Goal: Transaction & Acquisition: Purchase product/service

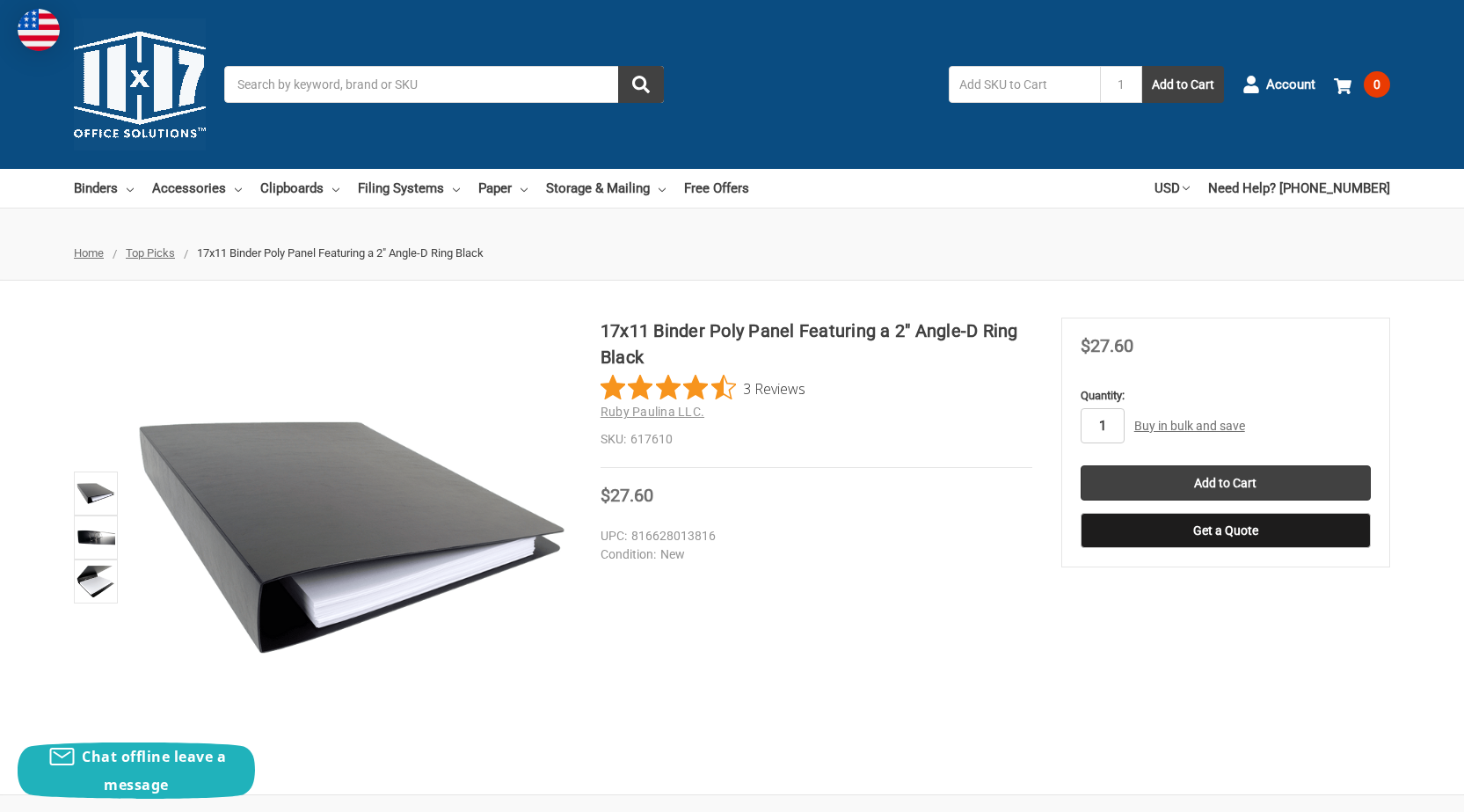
click at [1113, 428] on input "1" at bounding box center [1102, 426] width 44 height 35
type input "10"
click at [1118, 426] on input "10" at bounding box center [1102, 426] width 44 height 35
type input "3"
type input "13"
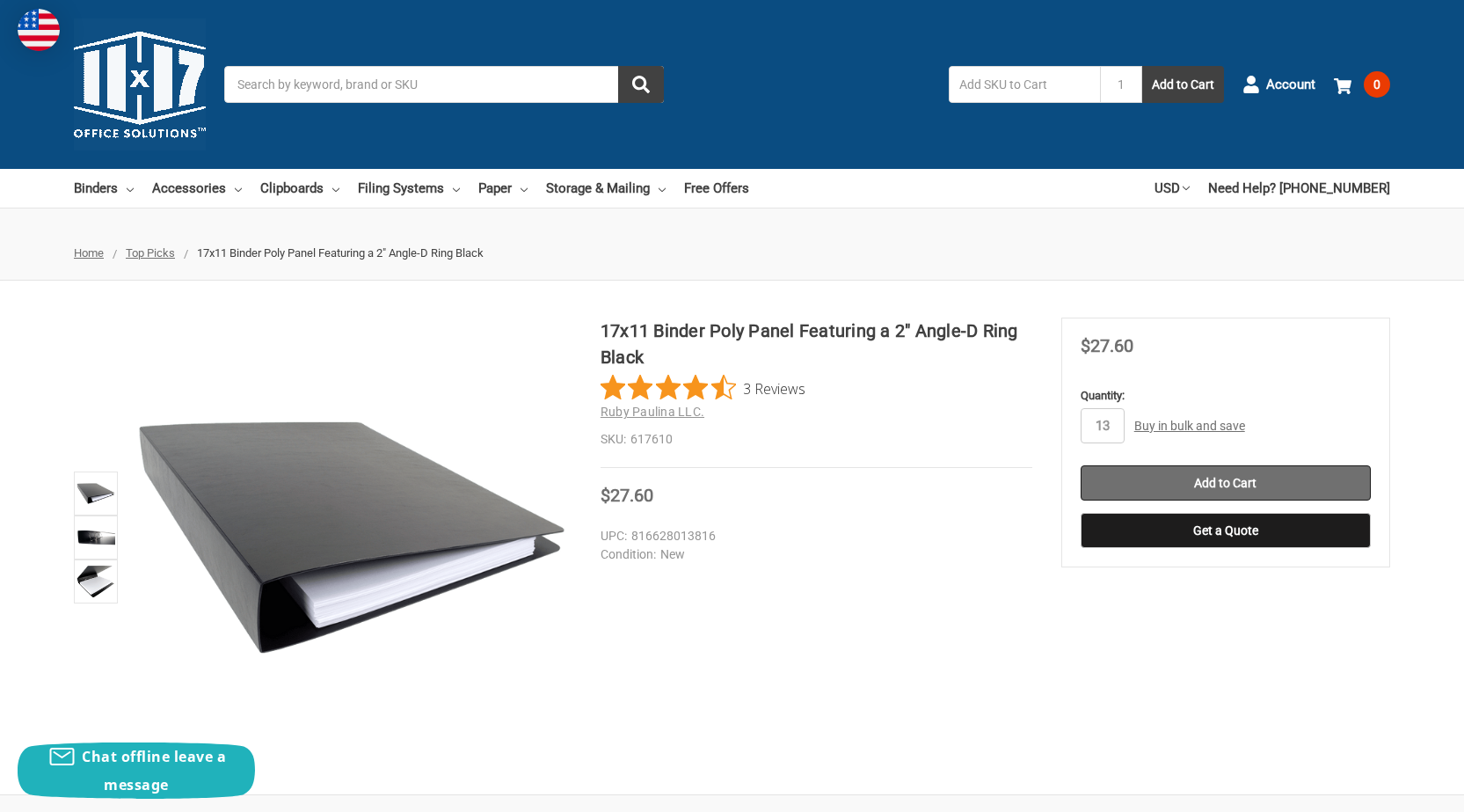
click at [1183, 473] on input "Add to Cart" at bounding box center [1226, 482] width 290 height 35
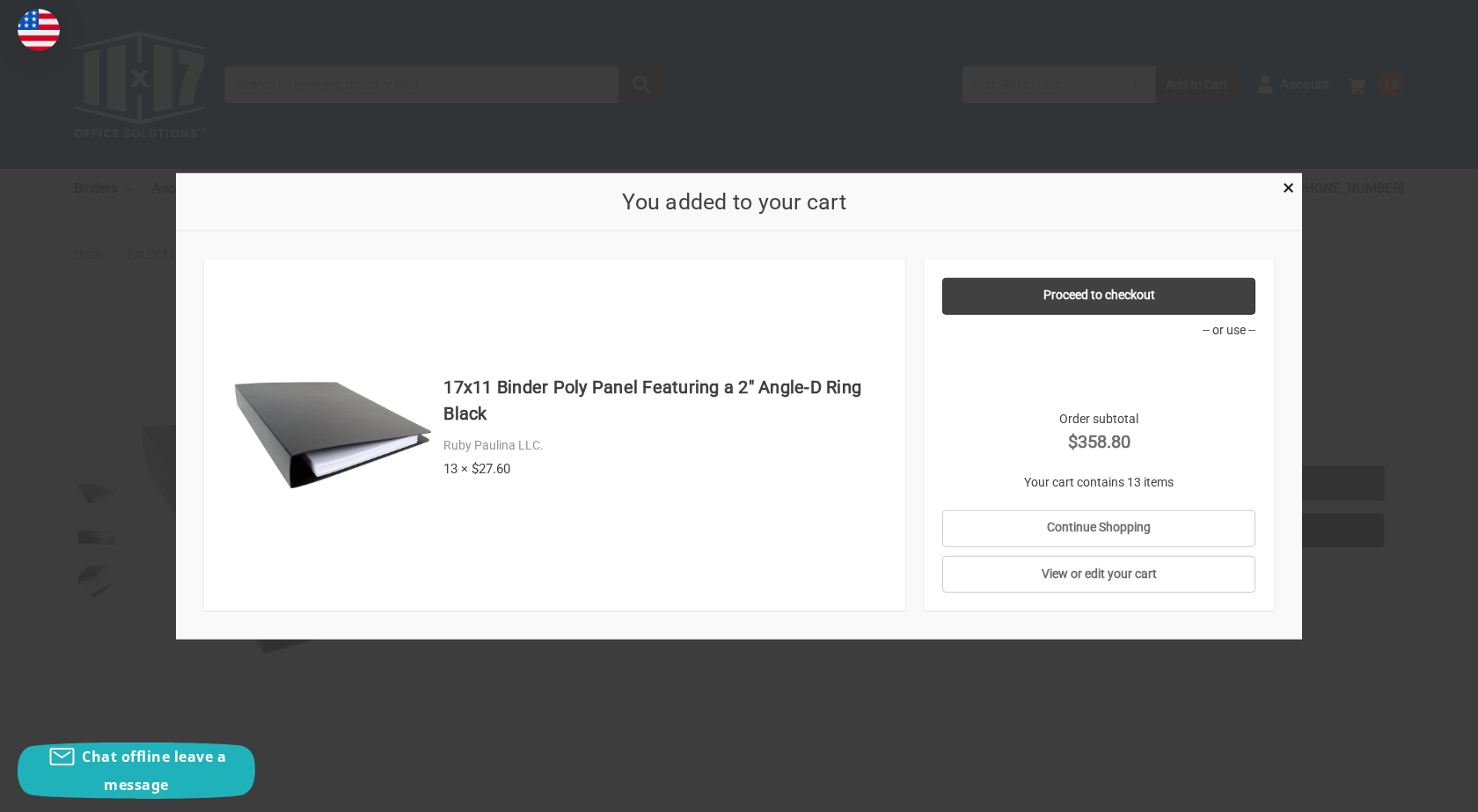
click at [1424, 342] on div at bounding box center [739, 406] width 1478 height 812
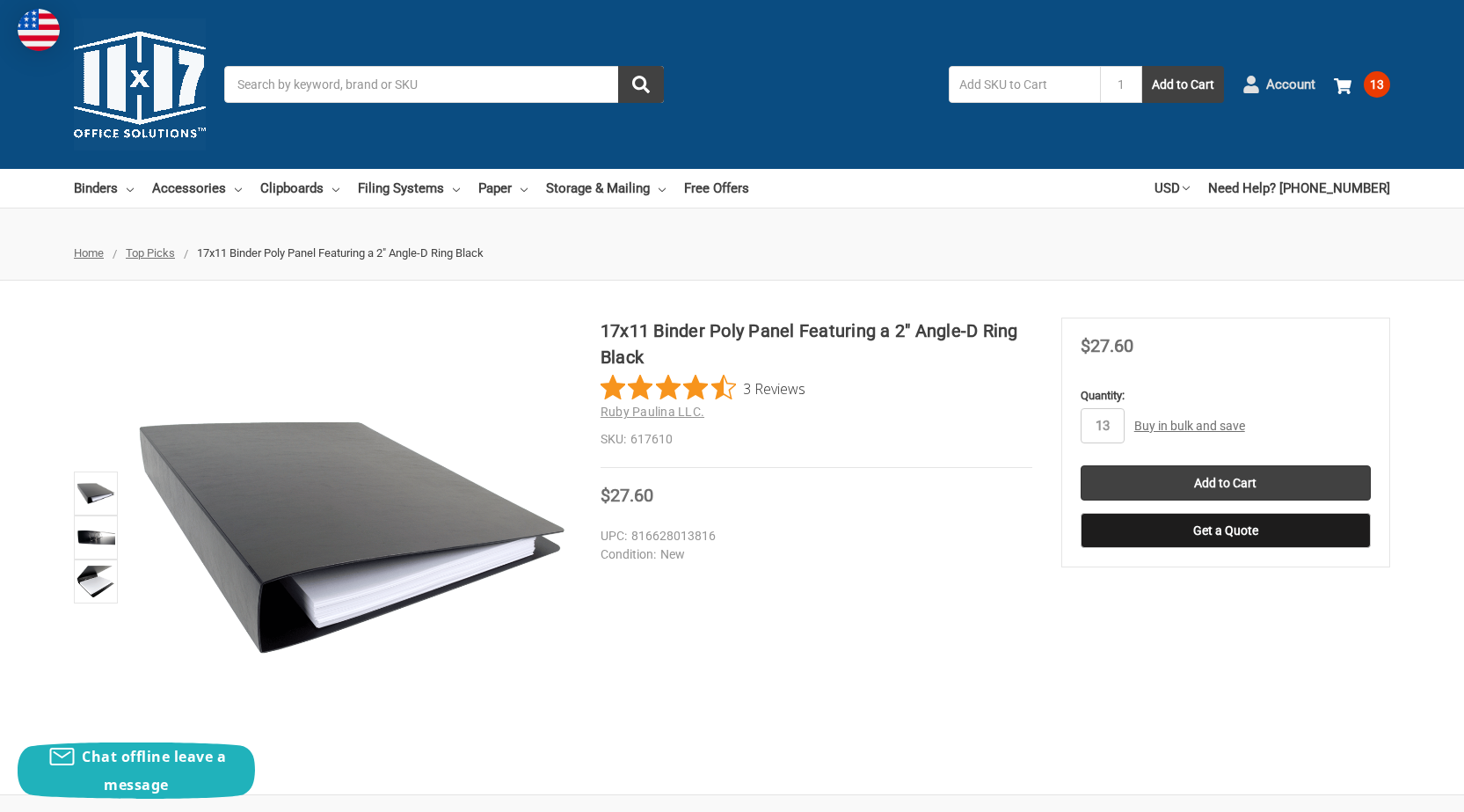
click at [1271, 82] on span "Account" at bounding box center [1291, 85] width 50 height 20
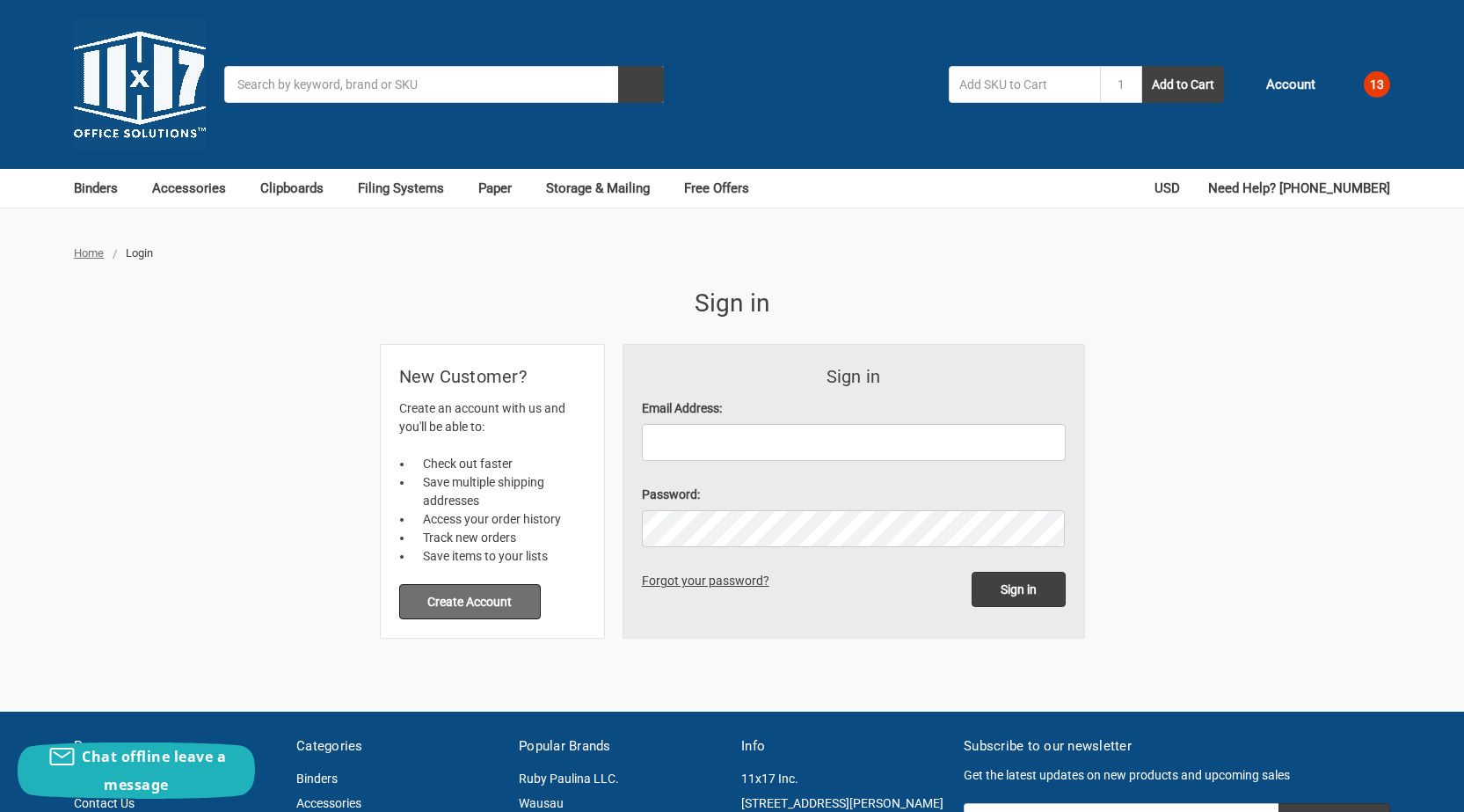
click at [448, 603] on button "Create Account" at bounding box center [471, 601] width 142 height 35
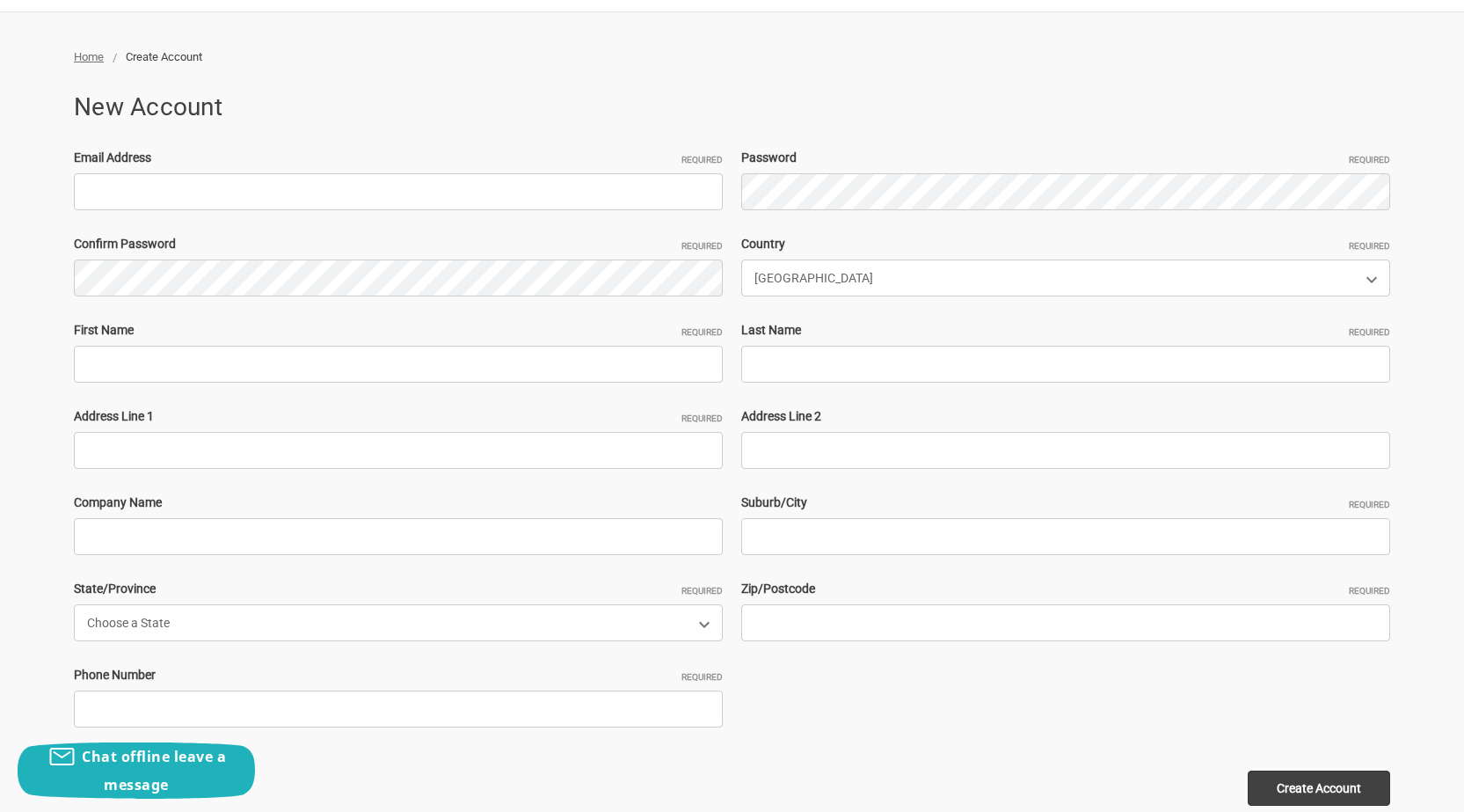
scroll to position [176, 0]
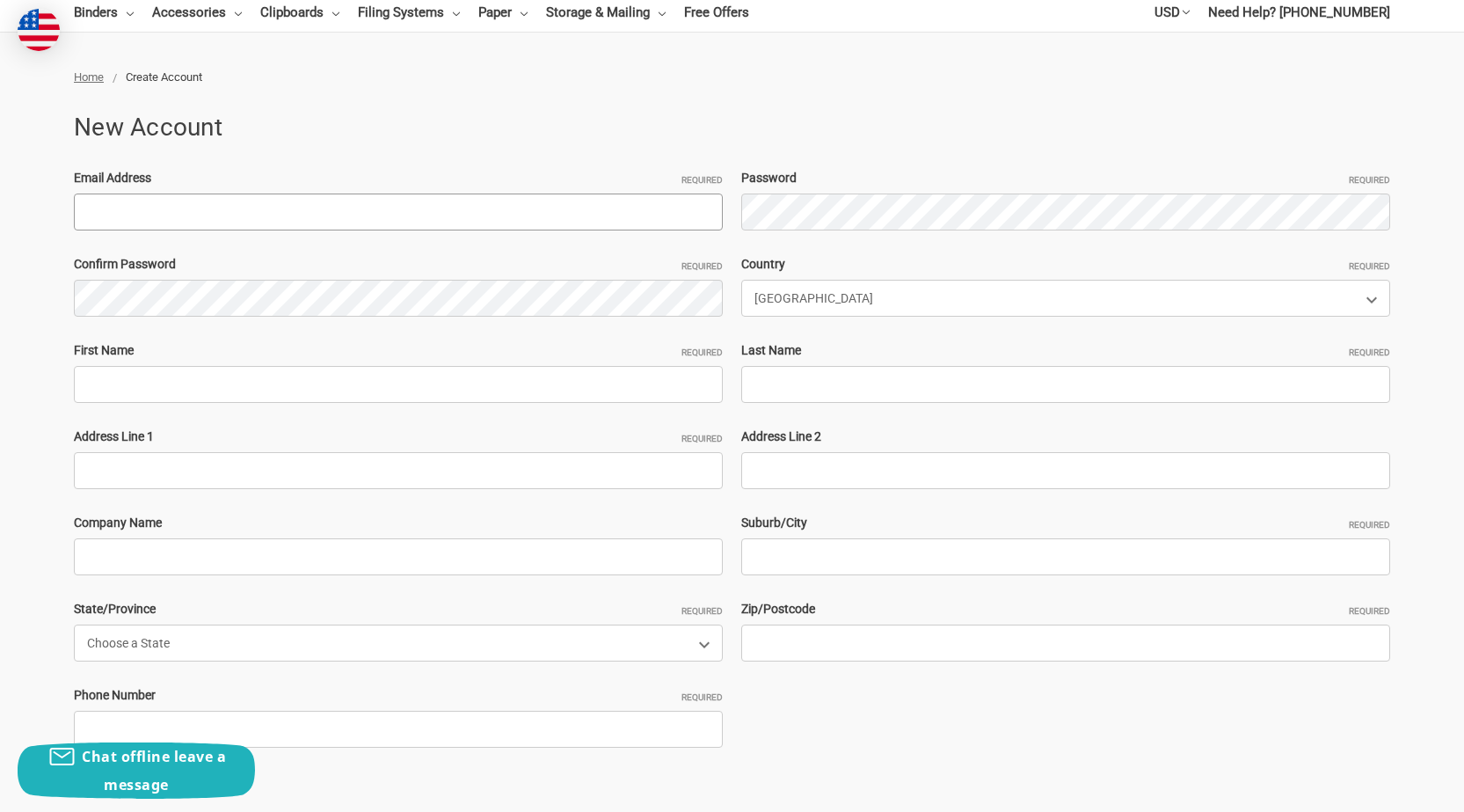
click at [206, 216] on input "Email Address Required" at bounding box center [398, 212] width 649 height 37
paste input "CarlHammer5@hotmail.com"
type input "CarlHammer5@hotmail.com"
click at [120, 388] on input "First Name Required" at bounding box center [398, 384] width 649 height 37
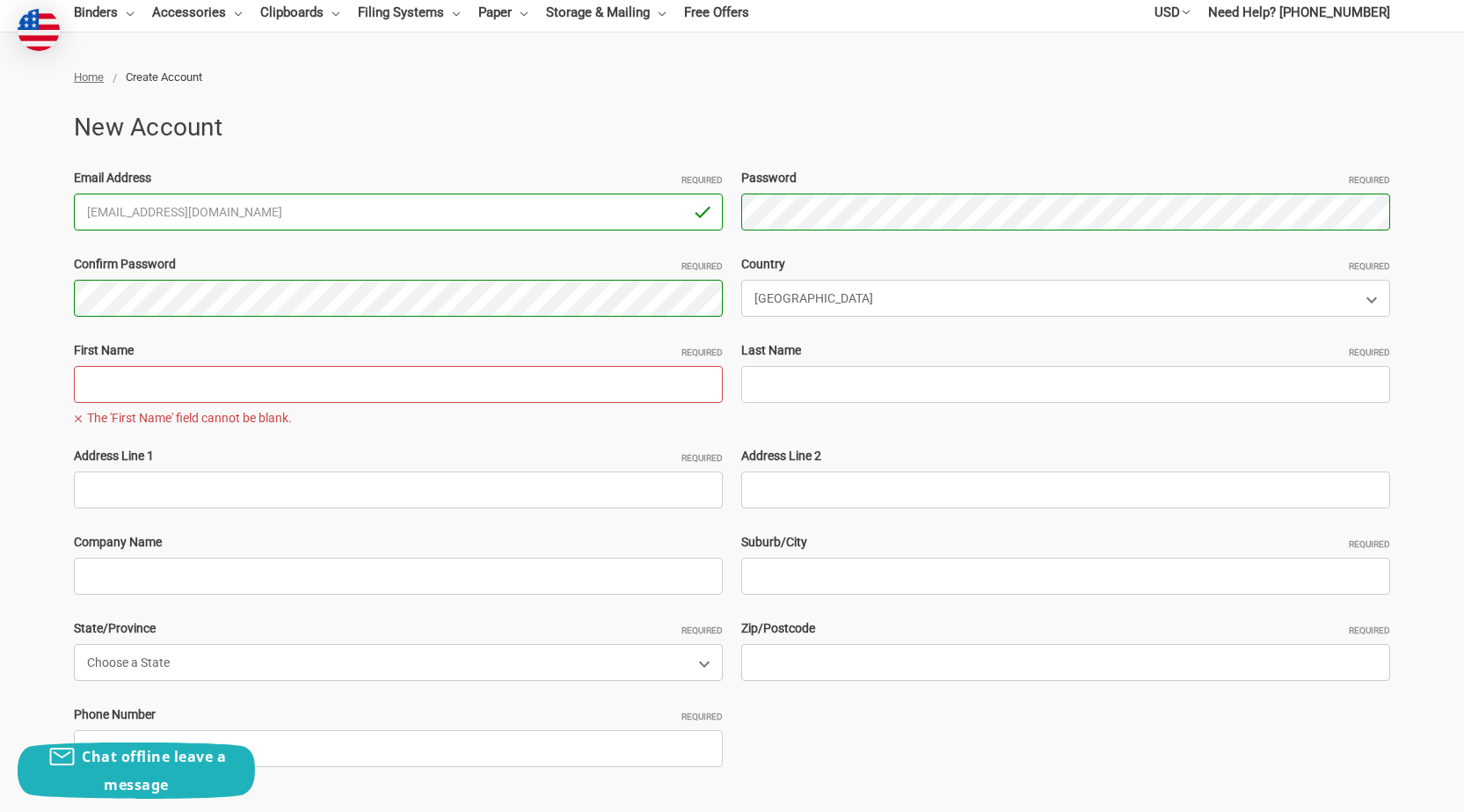
paste input "CarlHammerJohn Adams"
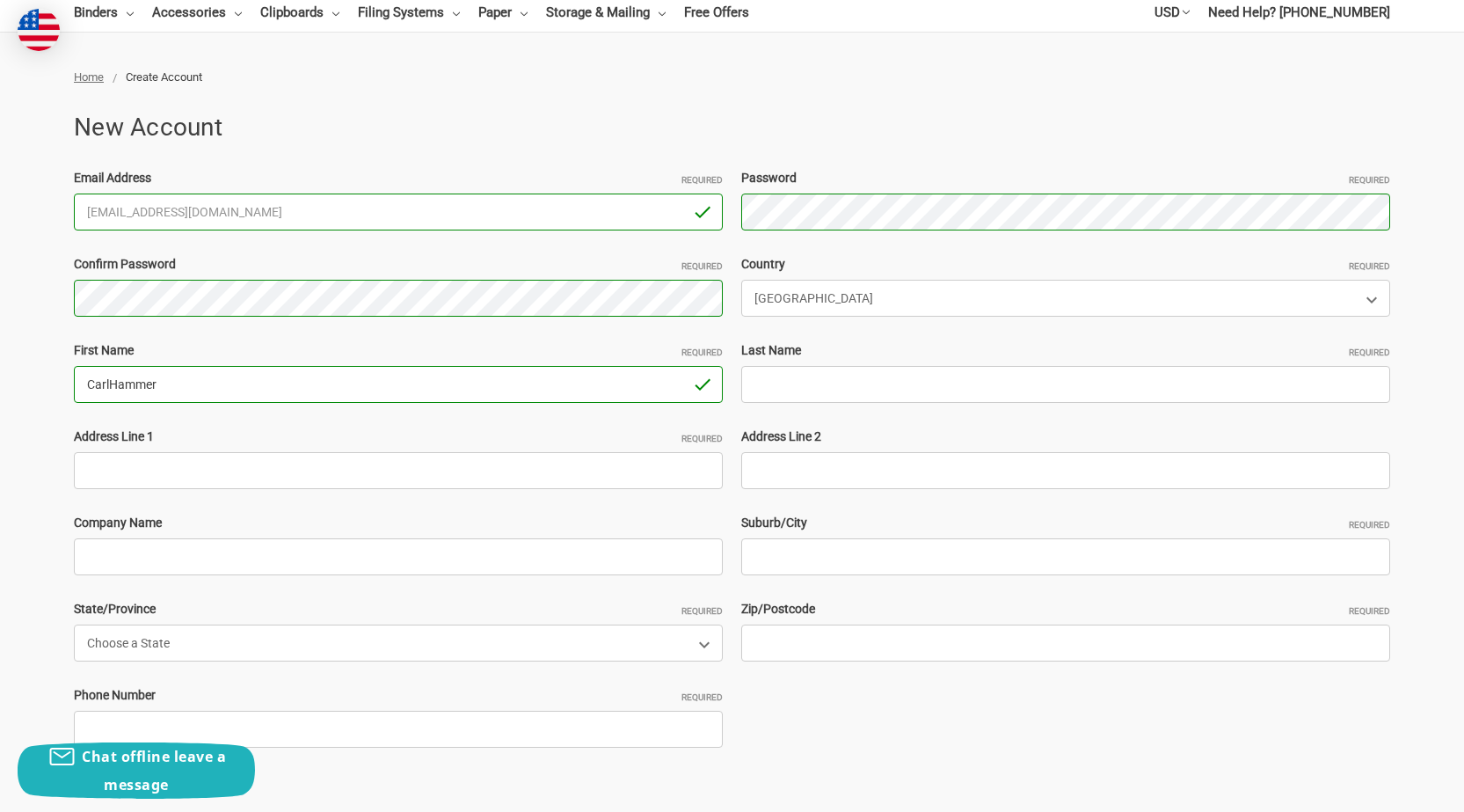
drag, startPoint x: 161, startPoint y: 387, endPoint x: 510, endPoint y: 374, distance: 349.2
click at [389, 381] on input "CarlHammer" at bounding box center [398, 384] width 649 height 37
type input "CarlHammer"
drag, startPoint x: 812, startPoint y: 381, endPoint x: 803, endPoint y: 387, distance: 10.8
click at [812, 381] on input "Last Name Required" at bounding box center [1065, 384] width 649 height 37
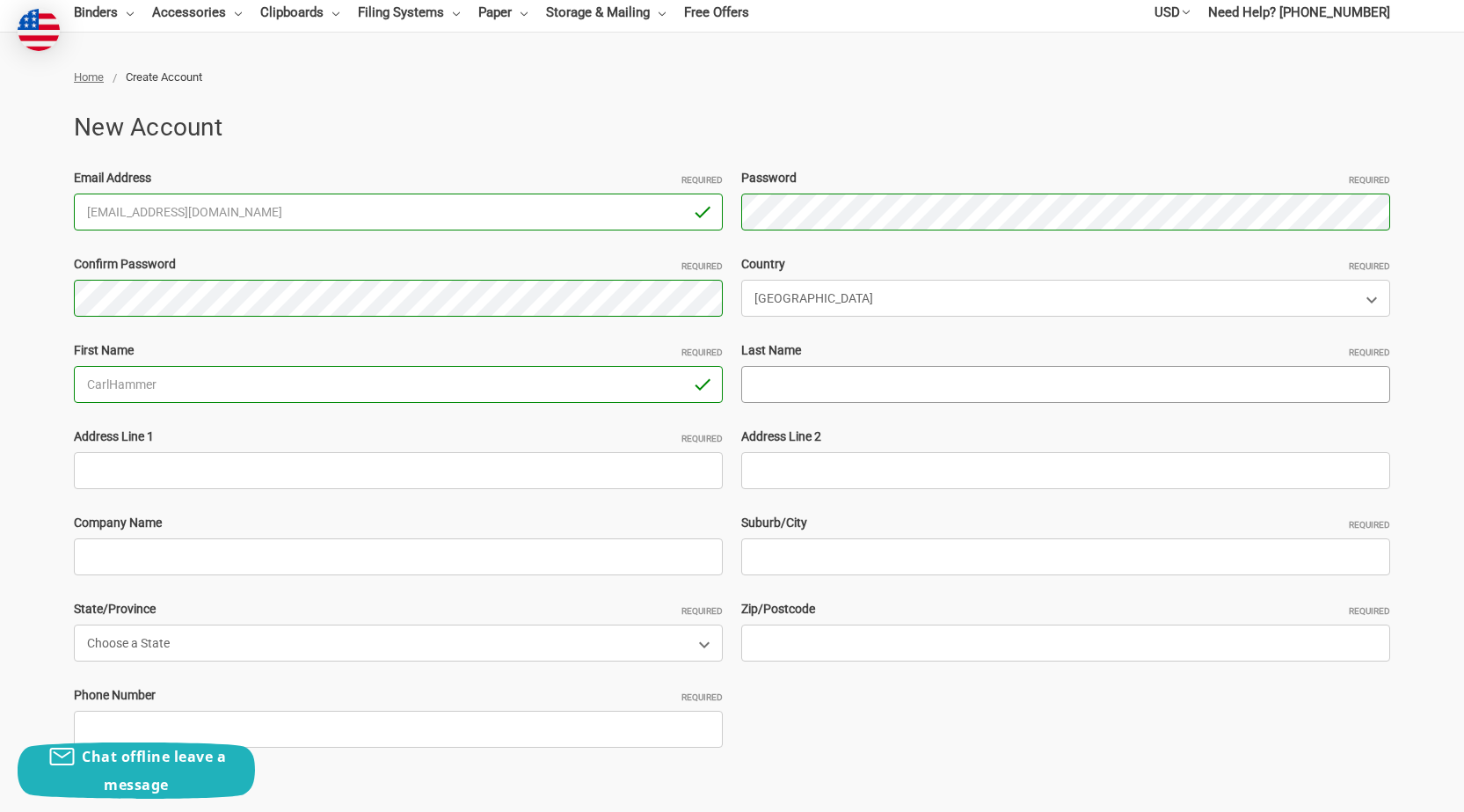
paste input "John Adams"
type input "John Adams"
click at [149, 473] on input "Address Line 1 Required" at bounding box center [398, 471] width 649 height 37
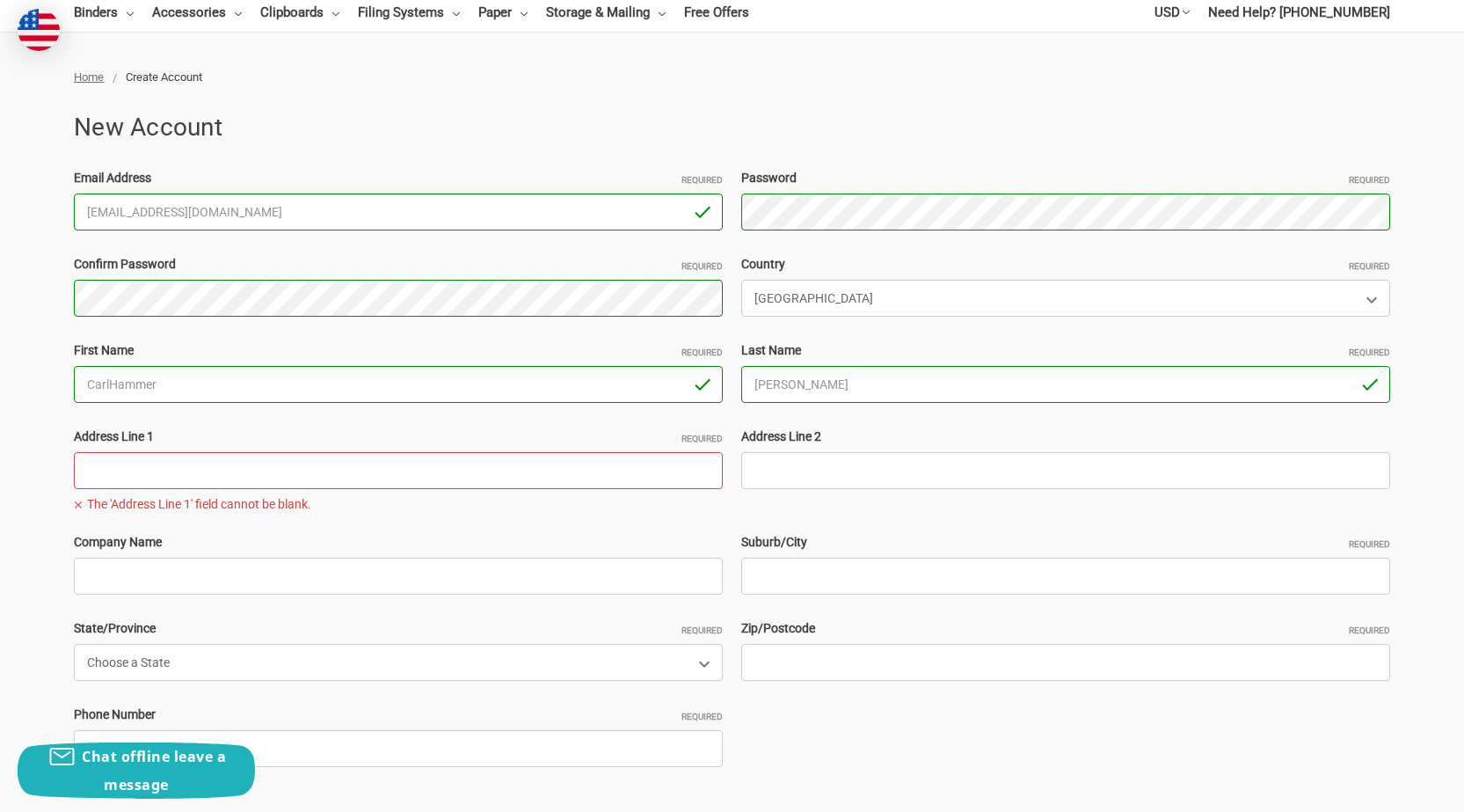
paste input "37 Laurel ave, Livingston NJ, 07039"
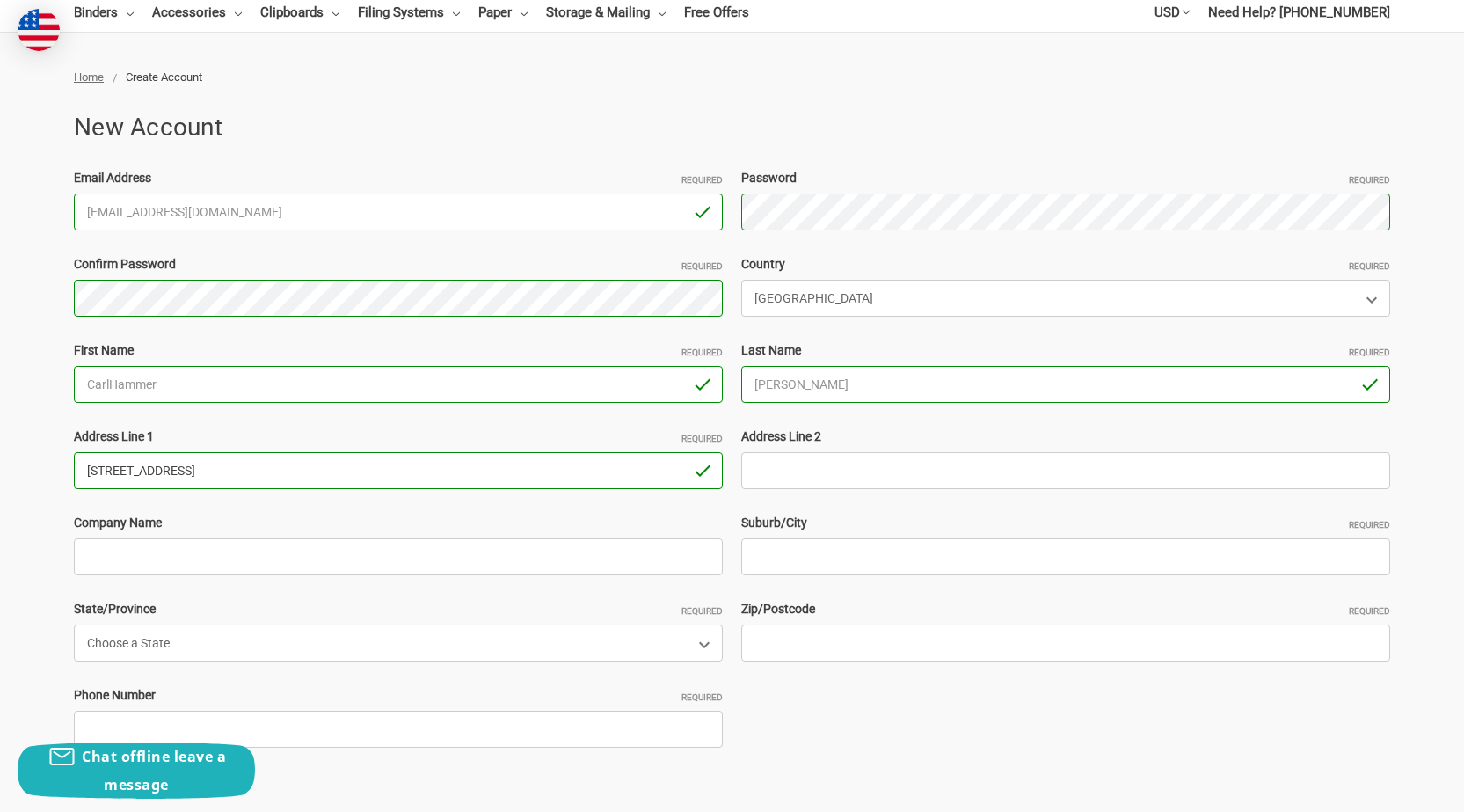
click at [266, 477] on input "37 Laurel ave, Livingston NJ, 07039" at bounding box center [398, 471] width 649 height 37
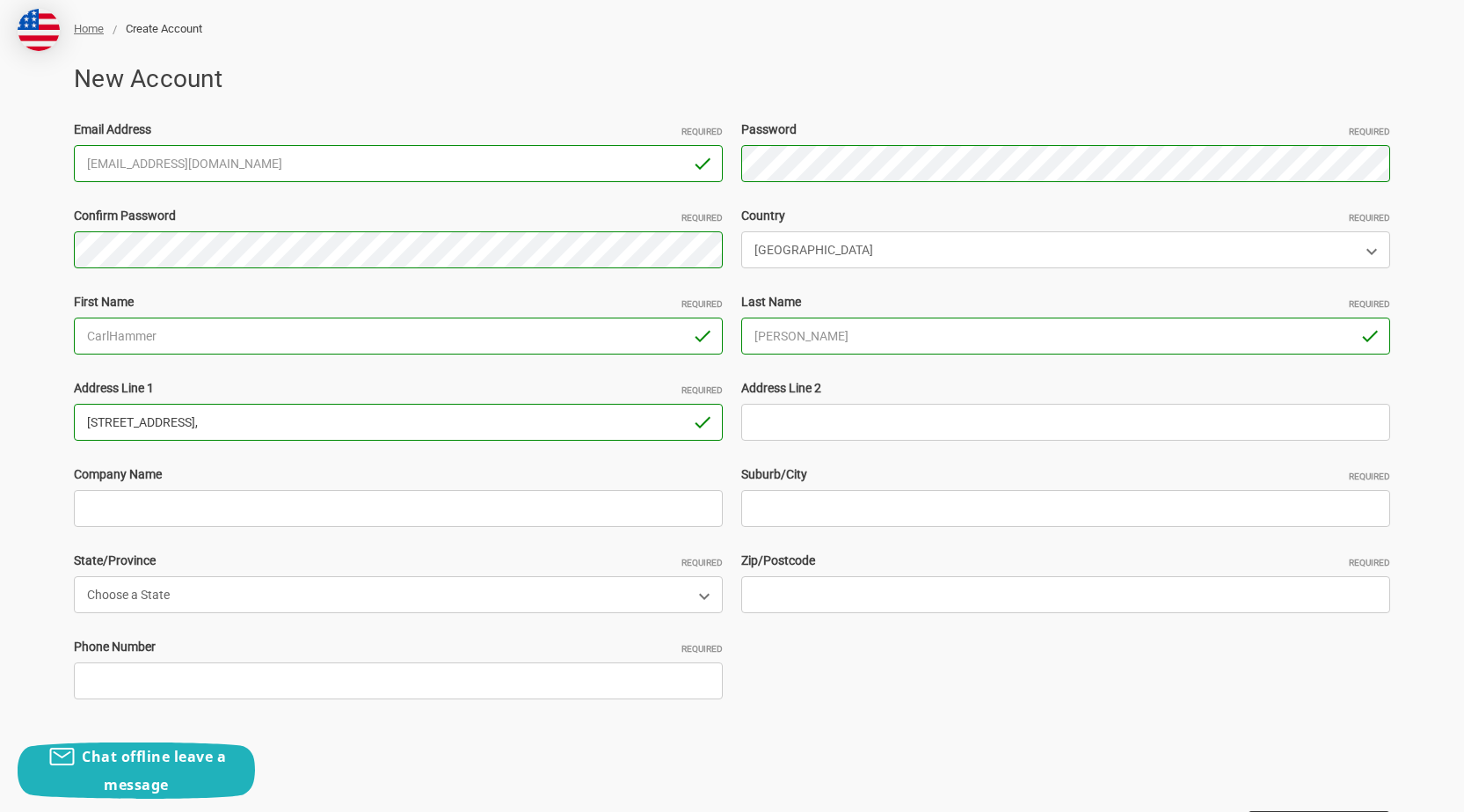
scroll to position [264, 0]
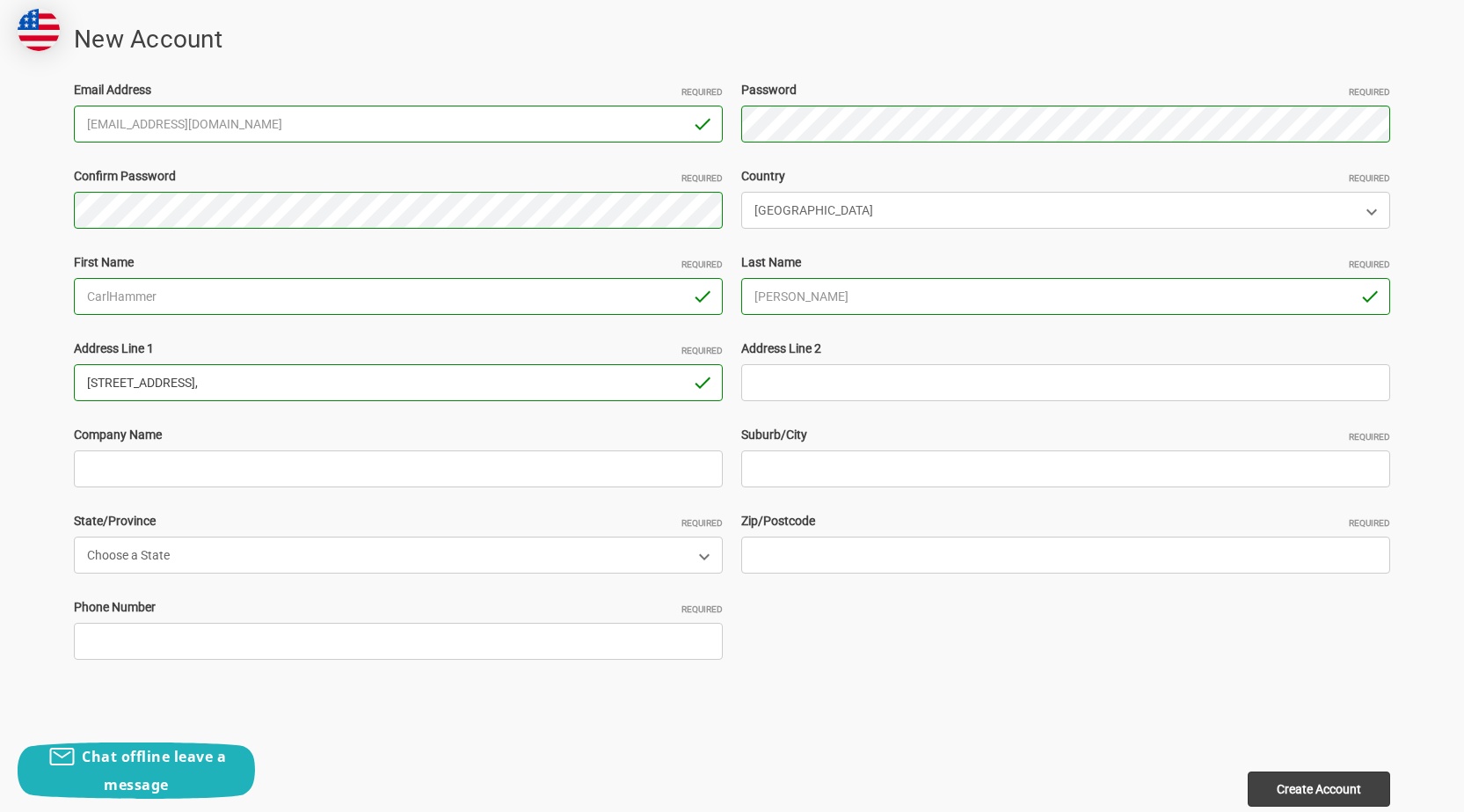
type input "37 Laurel ave, Livingston NJ,"
click at [797, 555] on input "Zip/Postcode Required" at bounding box center [1065, 555] width 649 height 37
paste input "07039"
type input "07039"
click at [167, 365] on input "37 Laurel ave, Livingston NJ," at bounding box center [398, 382] width 649 height 37
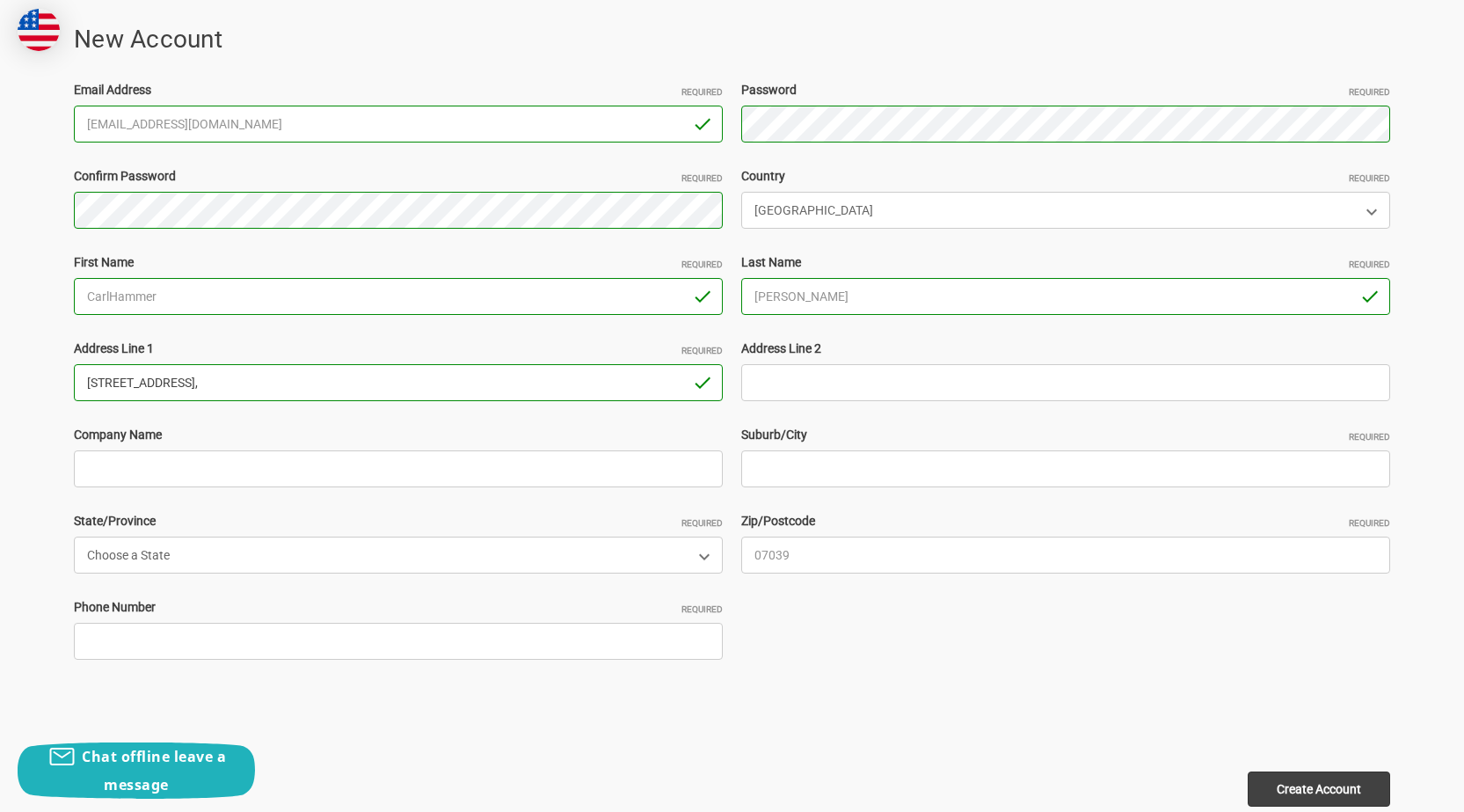
click at [186, 382] on input "37 Laurel ave, Livingston NJ," at bounding box center [398, 382] width 649 height 37
type input "37 Laurel ave, NJ,"
click at [774, 479] on input "Suburb/City Required" at bounding box center [1065, 469] width 649 height 37
paste input "Livingston"
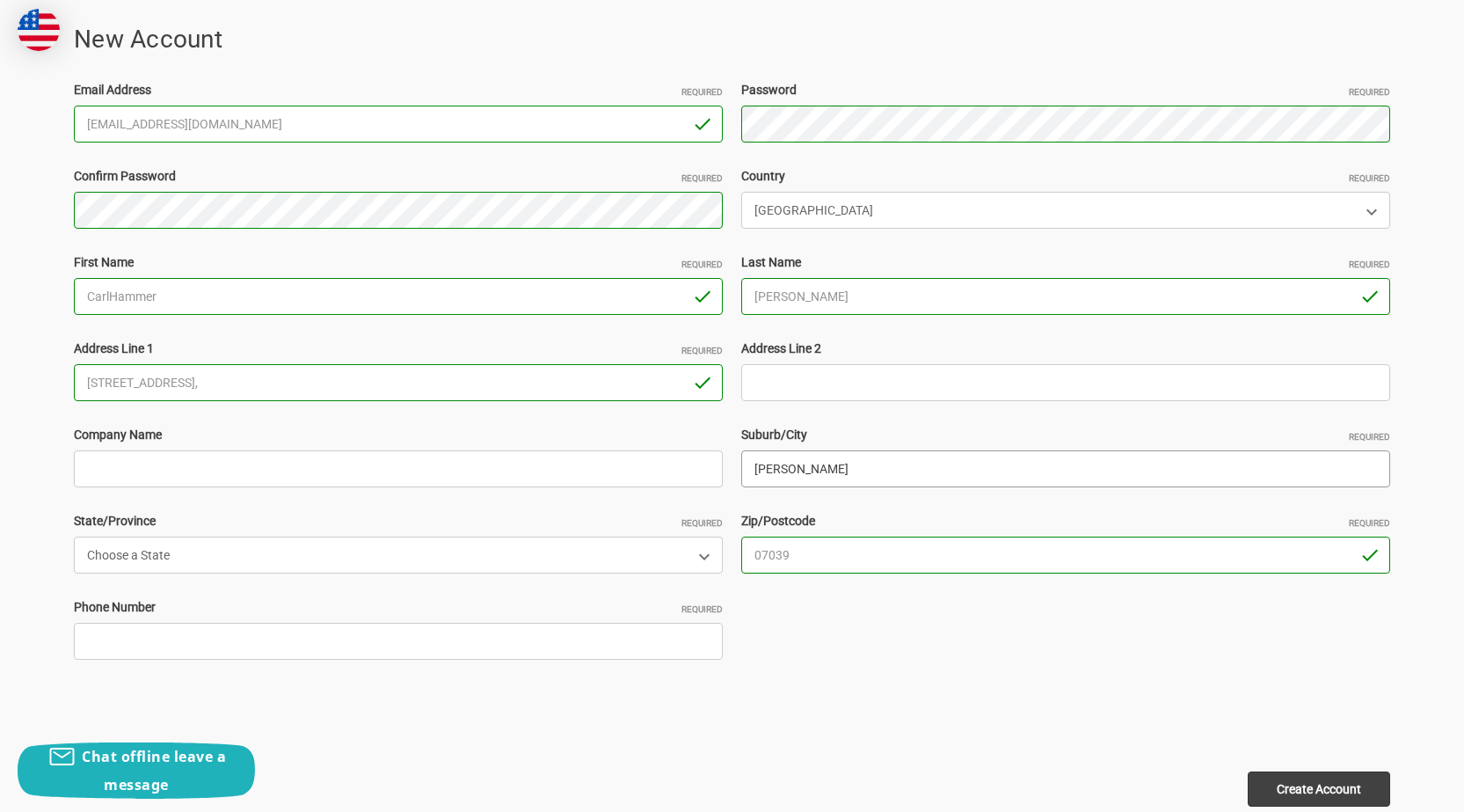
type input "Livingston"
click at [218, 387] on input "37 Laurel ave, NJ," at bounding box center [398, 382] width 649 height 37
type input "[STREET_ADDRESS]"
click at [160, 550] on select "Choose a State Alabama Alaska American Samoa Arizona Arkansas Armed Forces Afri…" at bounding box center [398, 555] width 649 height 37
select select "New Jersey"
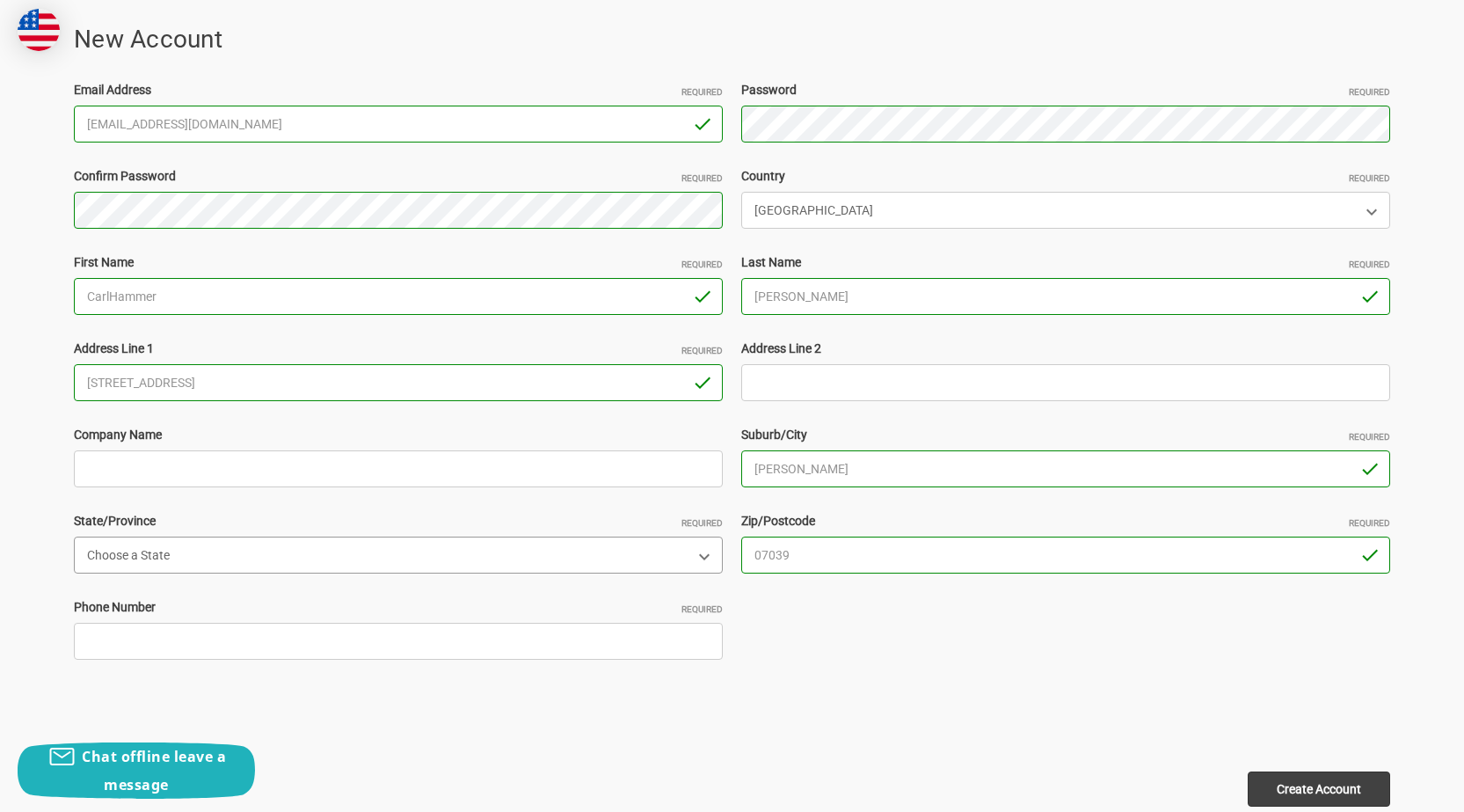
click at [74, 537] on select "Choose a State Alabama Alaska American Samoa Arizona Arkansas Armed Forces Afri…" at bounding box center [398, 555] width 649 height 37
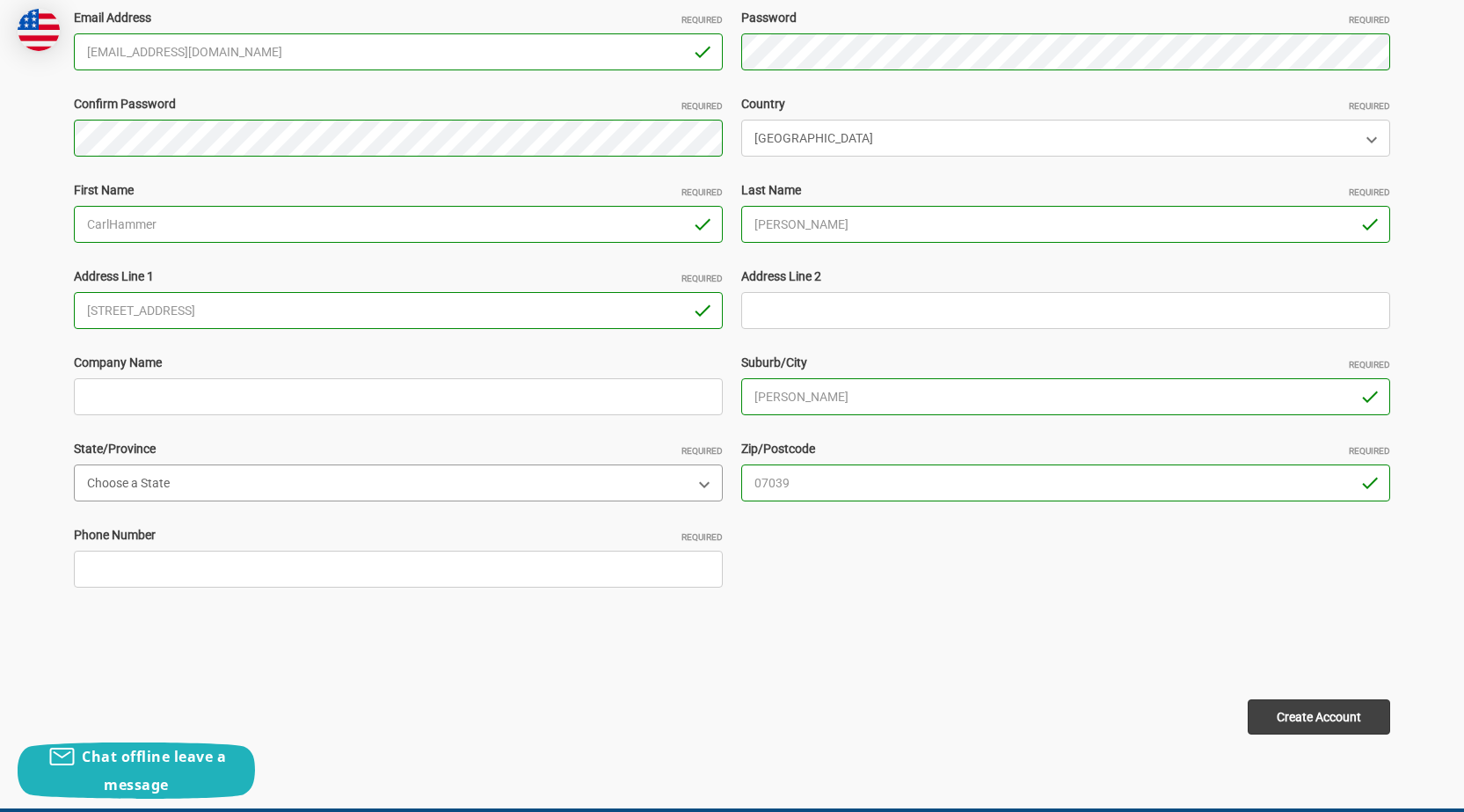
scroll to position [440, 0]
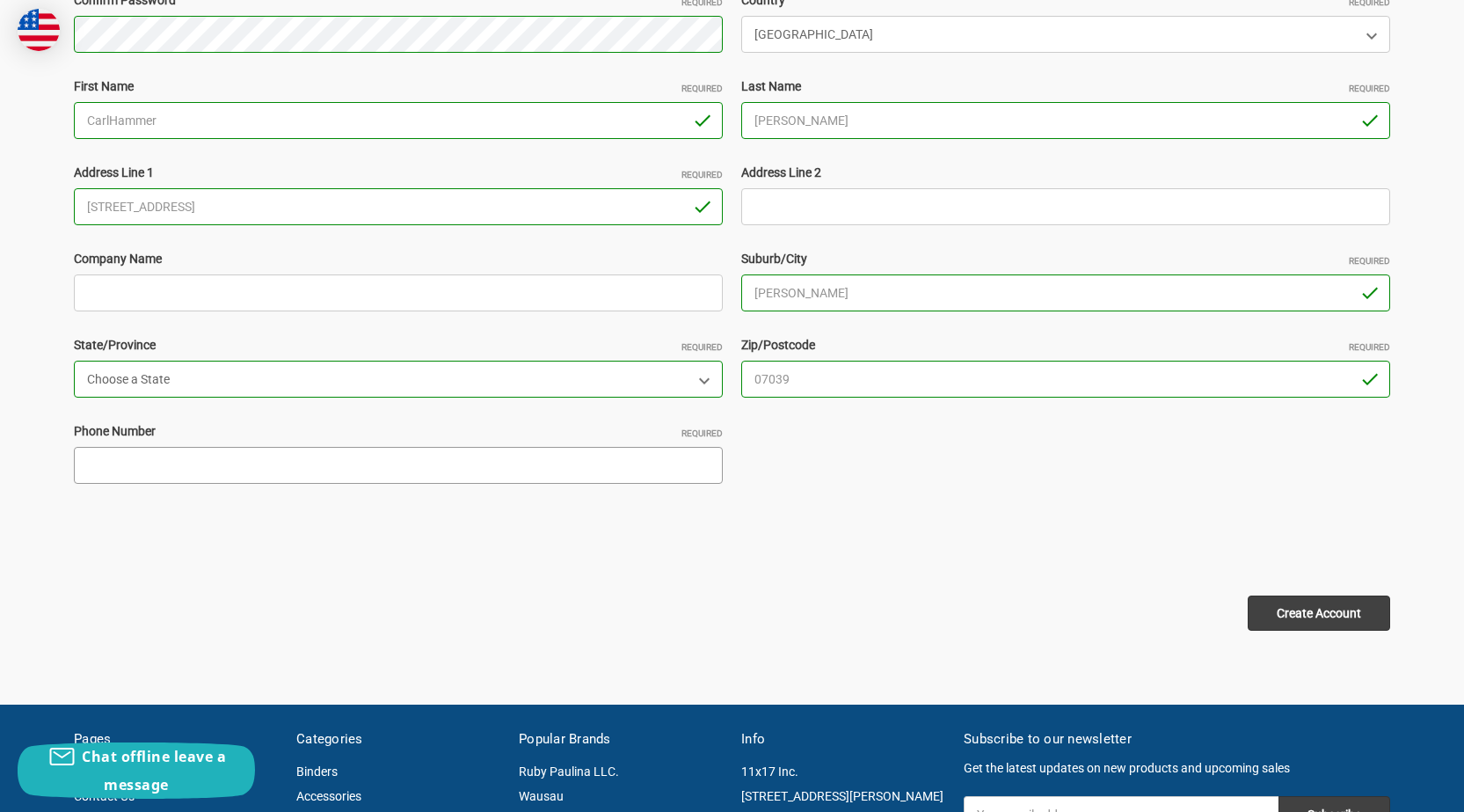
click at [121, 462] on input "Phone Number Required" at bounding box center [398, 465] width 649 height 37
type input "2305247458"
click at [1314, 622] on input "Create Account" at bounding box center [1319, 613] width 142 height 35
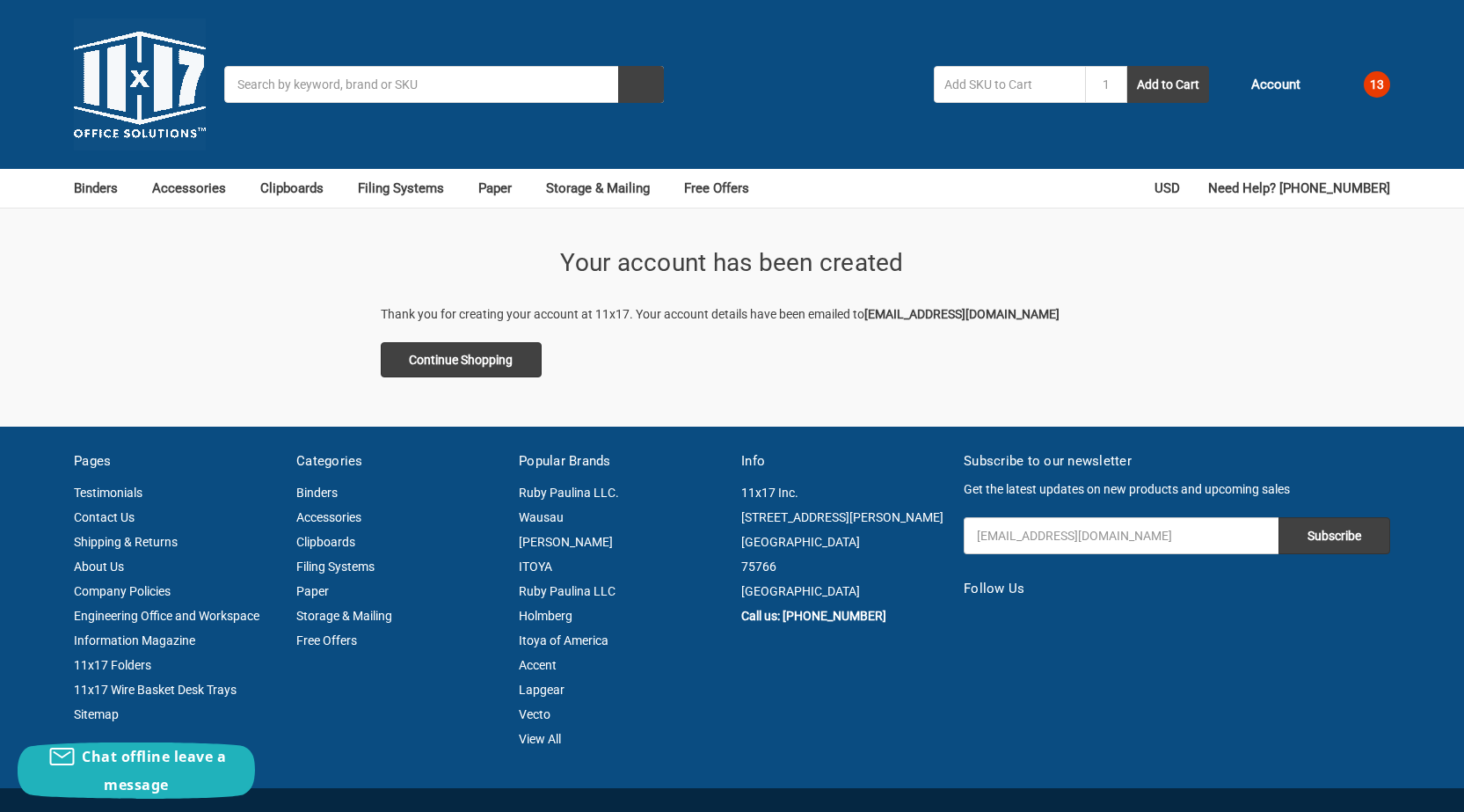
click at [1373, 88] on span "13" at bounding box center [1376, 84] width 26 height 26
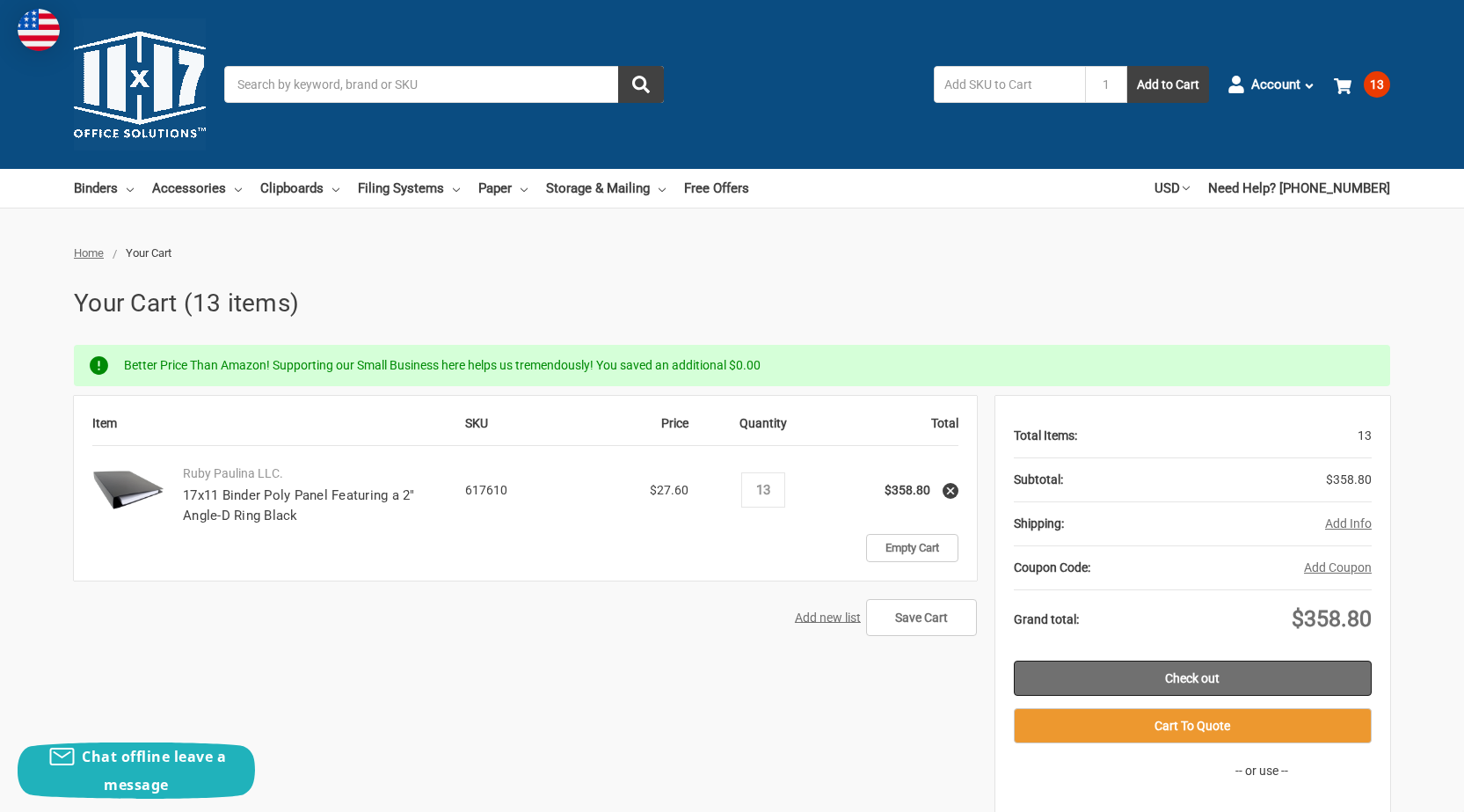
click at [1174, 682] on link "Check out" at bounding box center [1194, 678] width 358 height 35
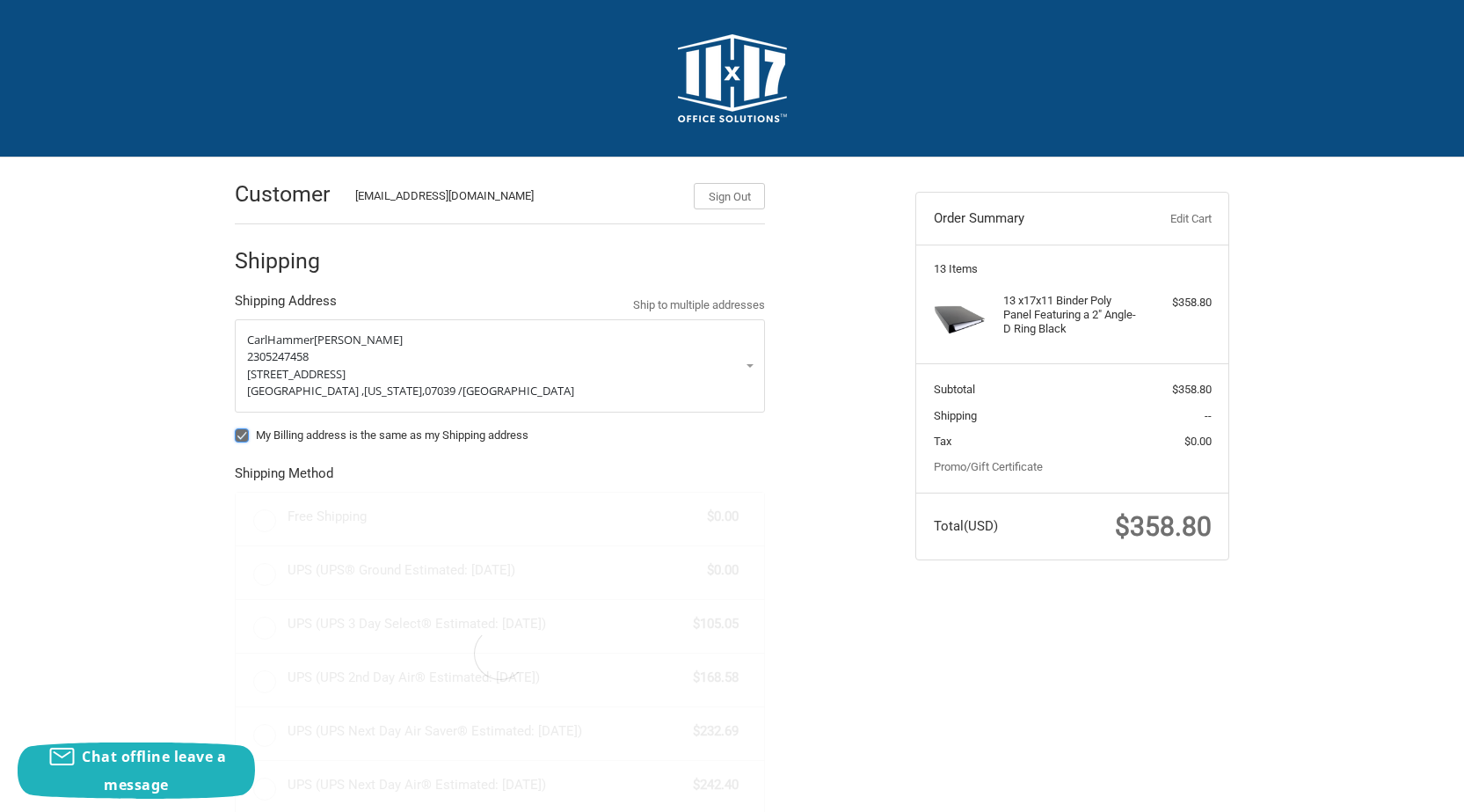
radio input "true"
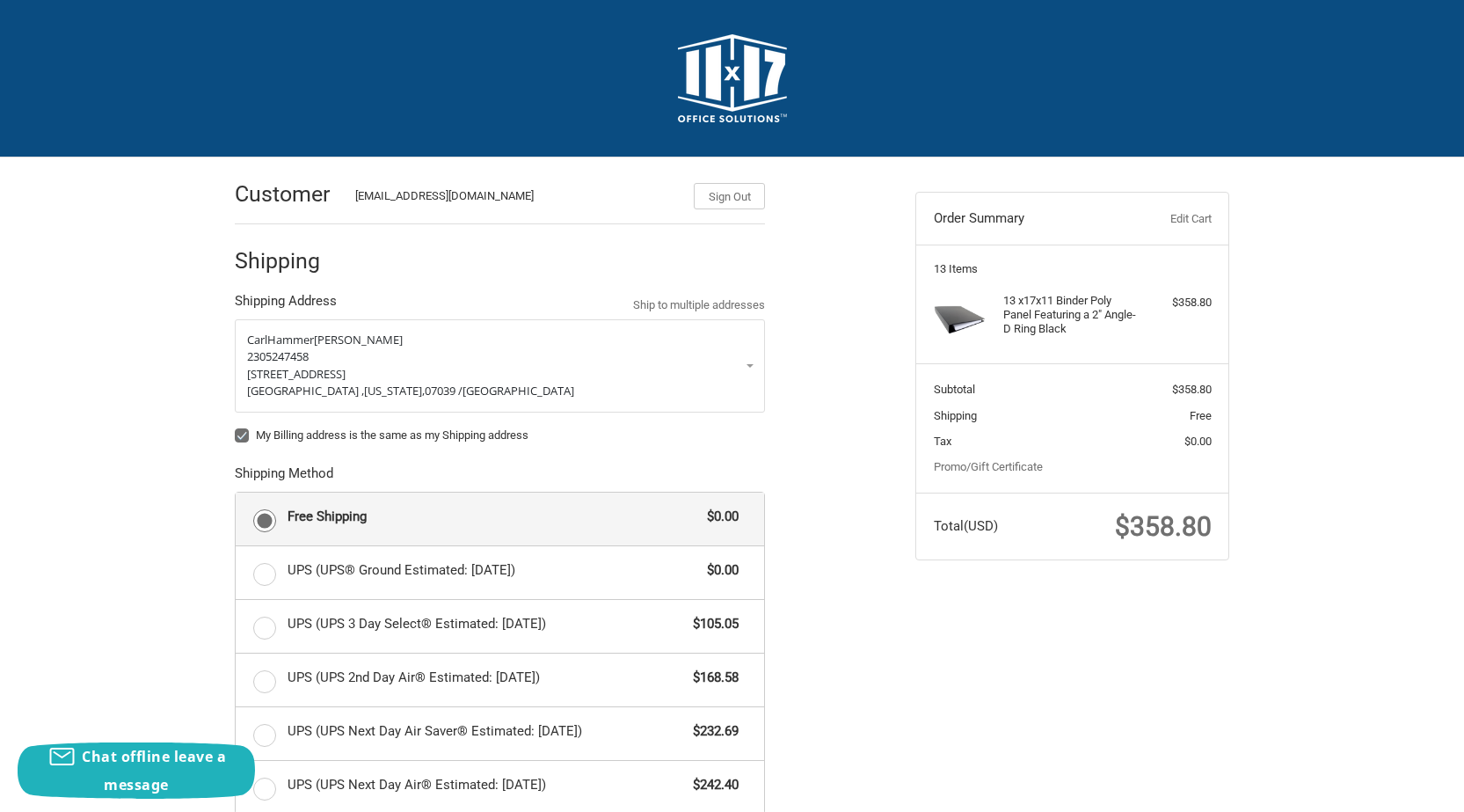
click at [237, 435] on label "My Billing address is the same as my Shipping address" at bounding box center [499, 435] width 530 height 14
click at [235, 427] on input "My Billing address is the same as my Shipping address" at bounding box center [234, 427] width 1 height 1
checkbox input "false"
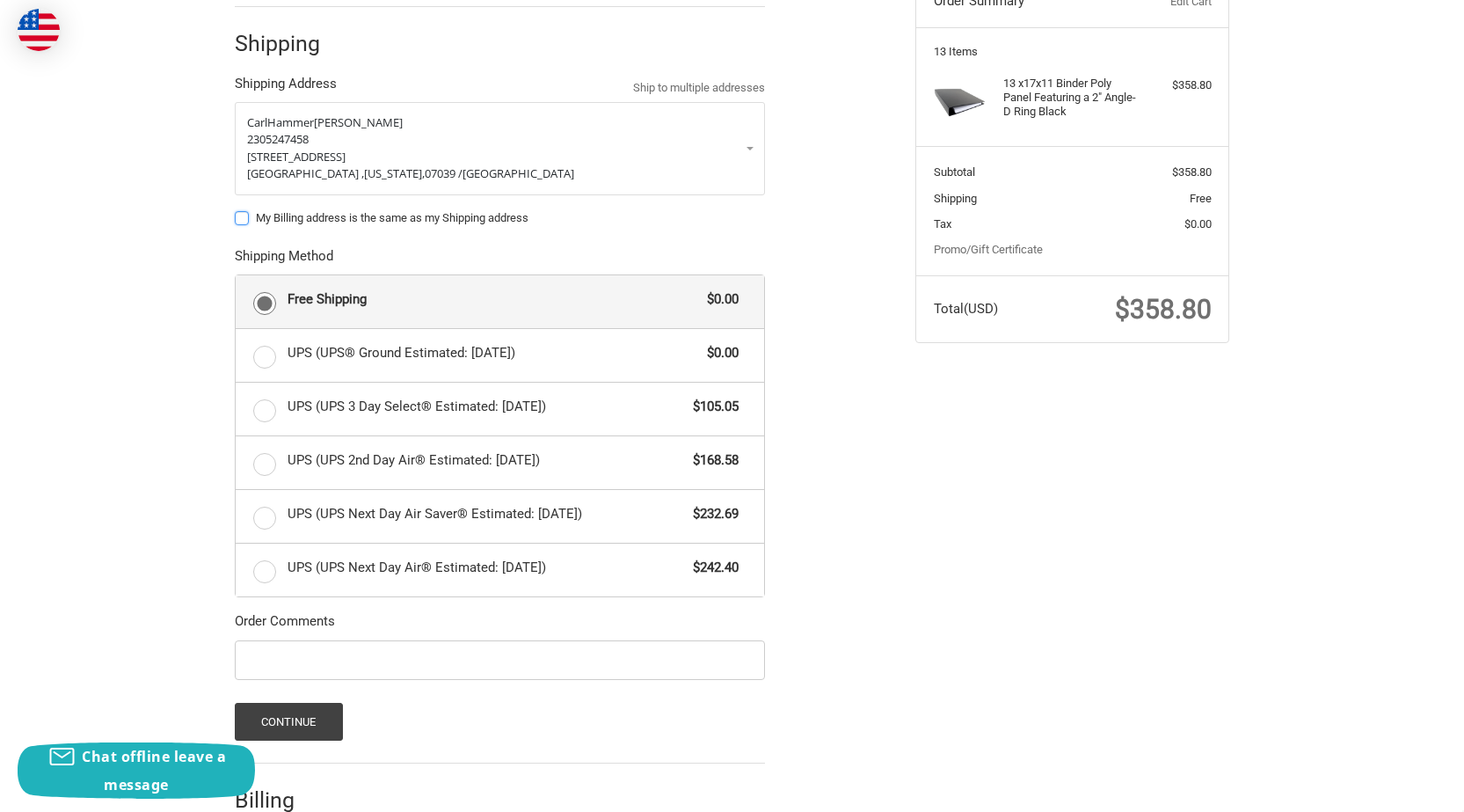
scroll to position [335, 0]
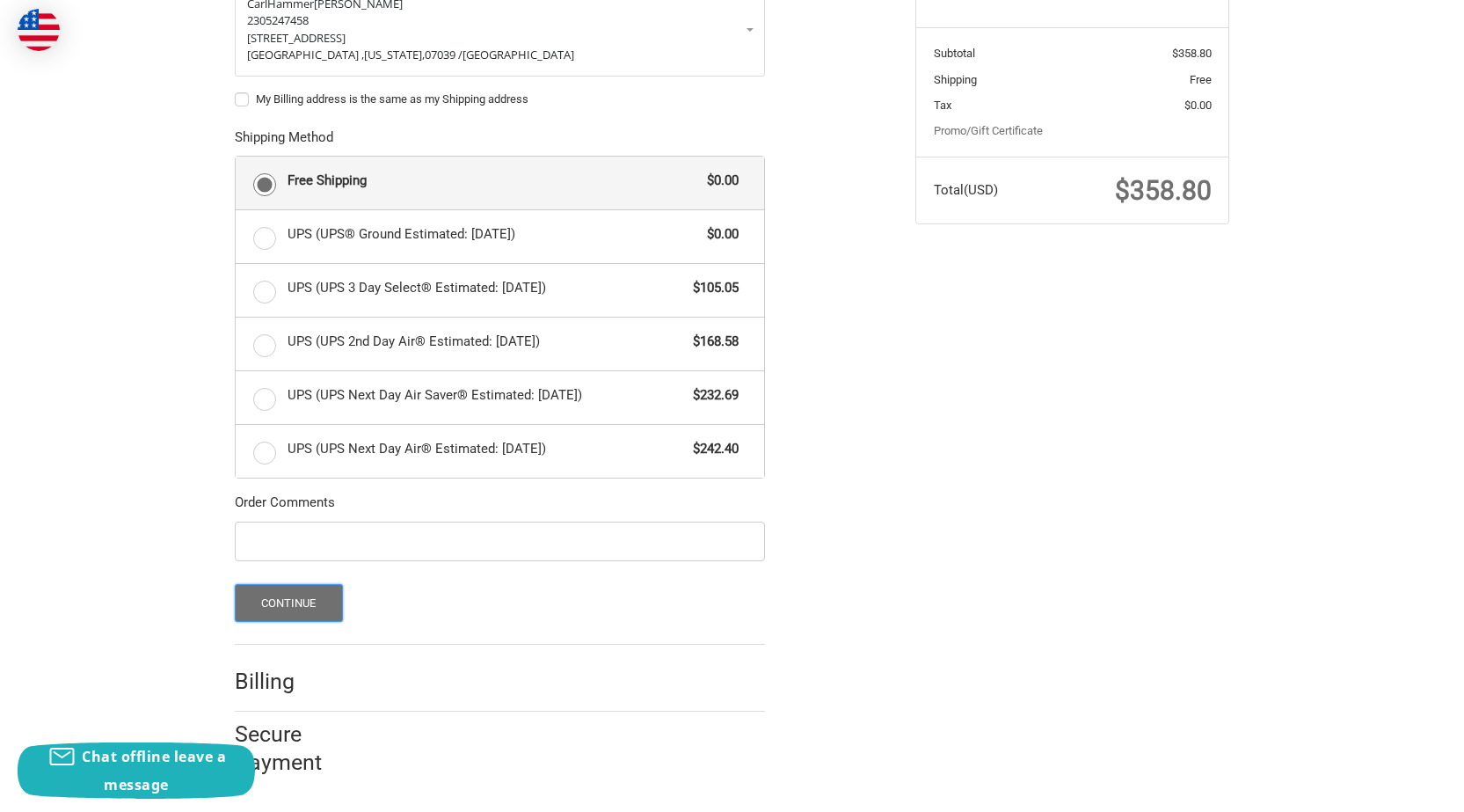
click at [271, 601] on button "Continue" at bounding box center [288, 602] width 108 height 38
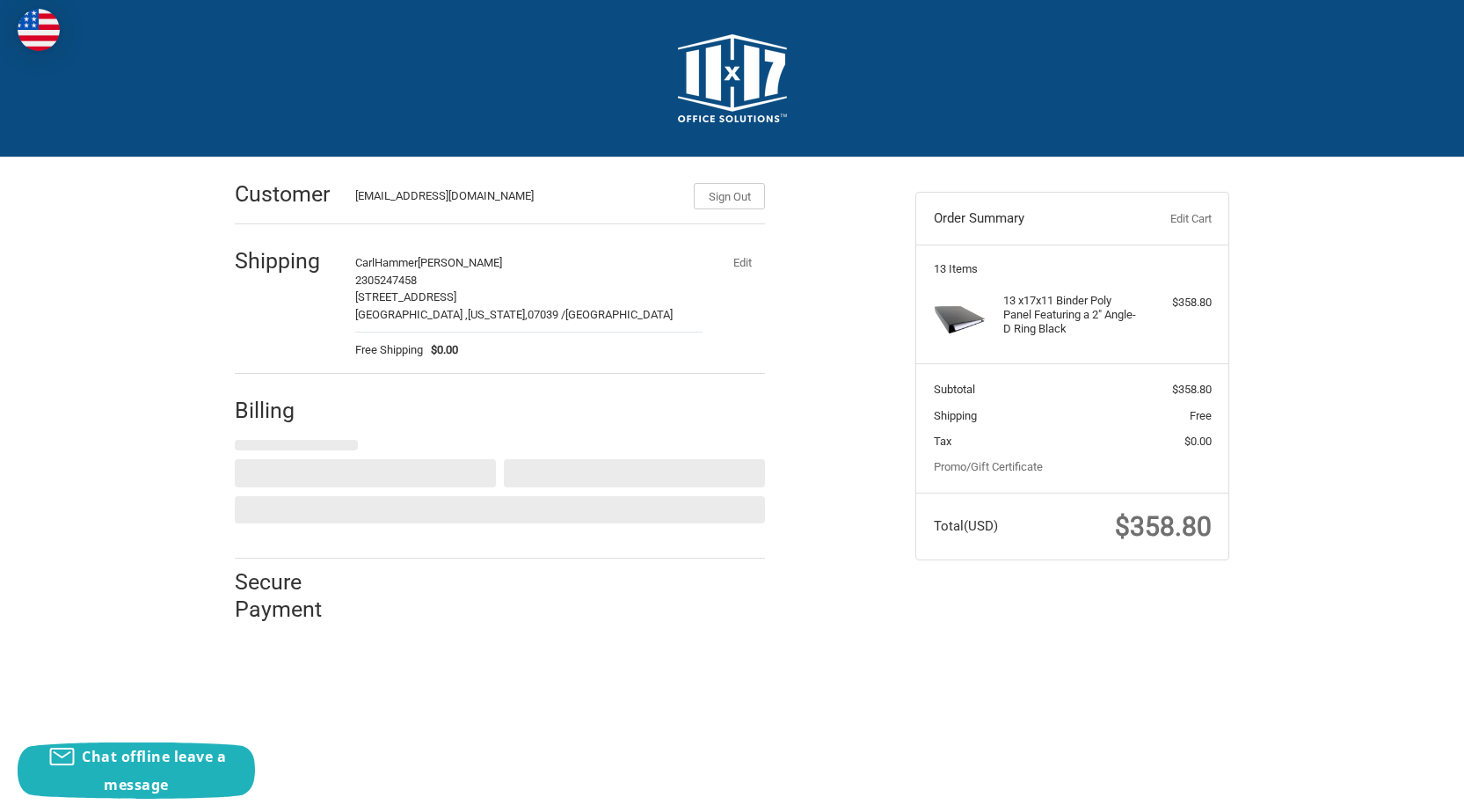
select select "US"
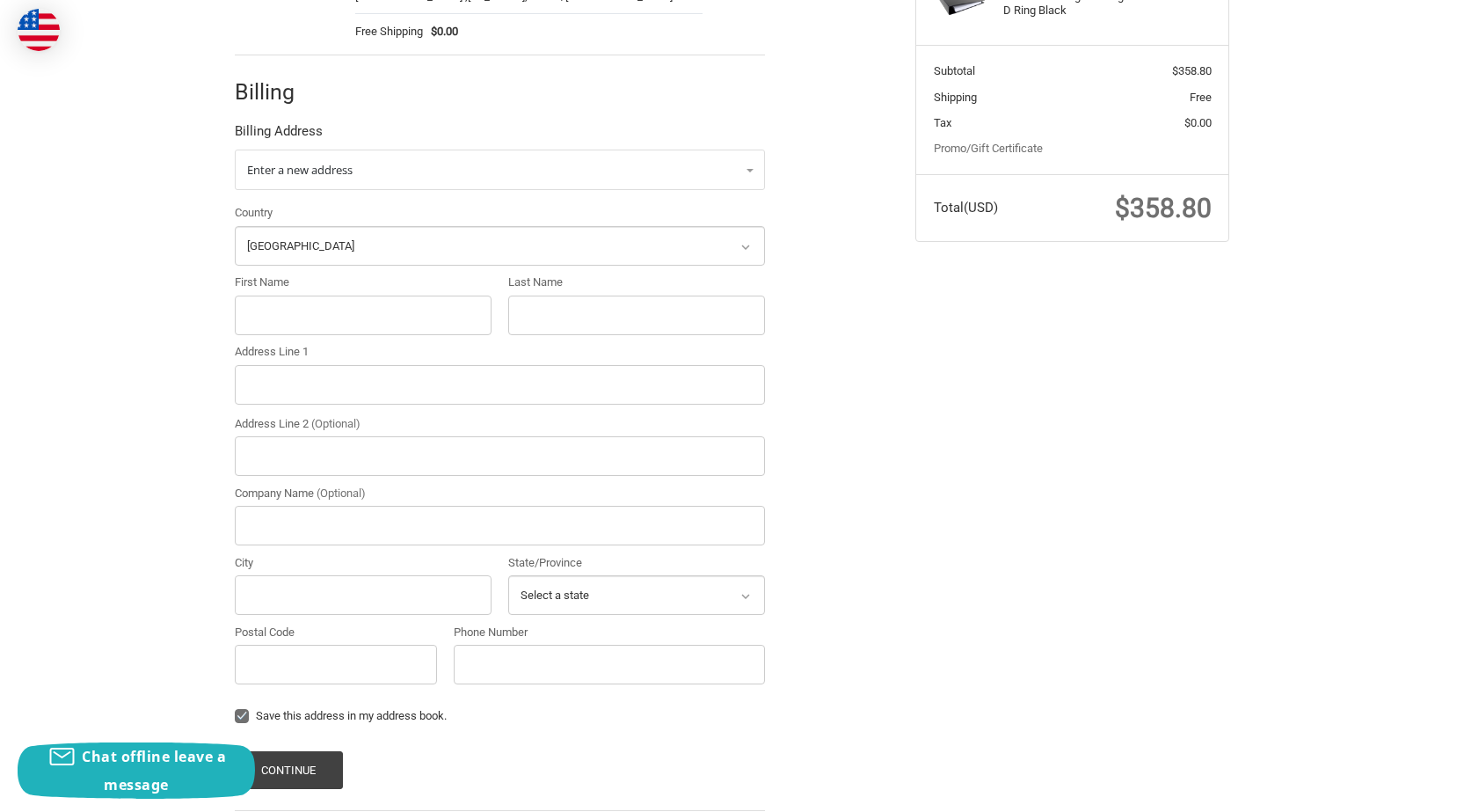
scroll to position [417, 0]
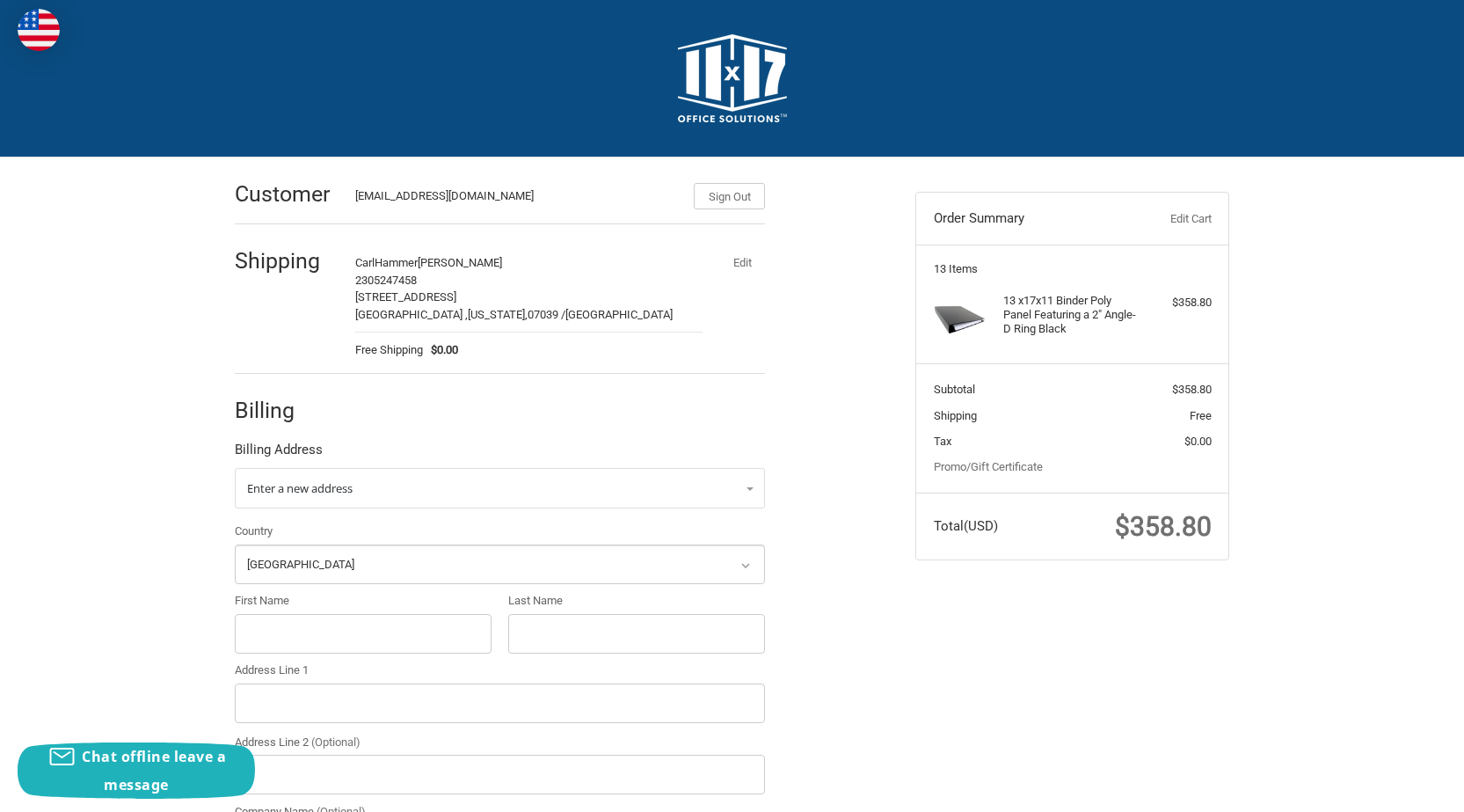
select select "US"
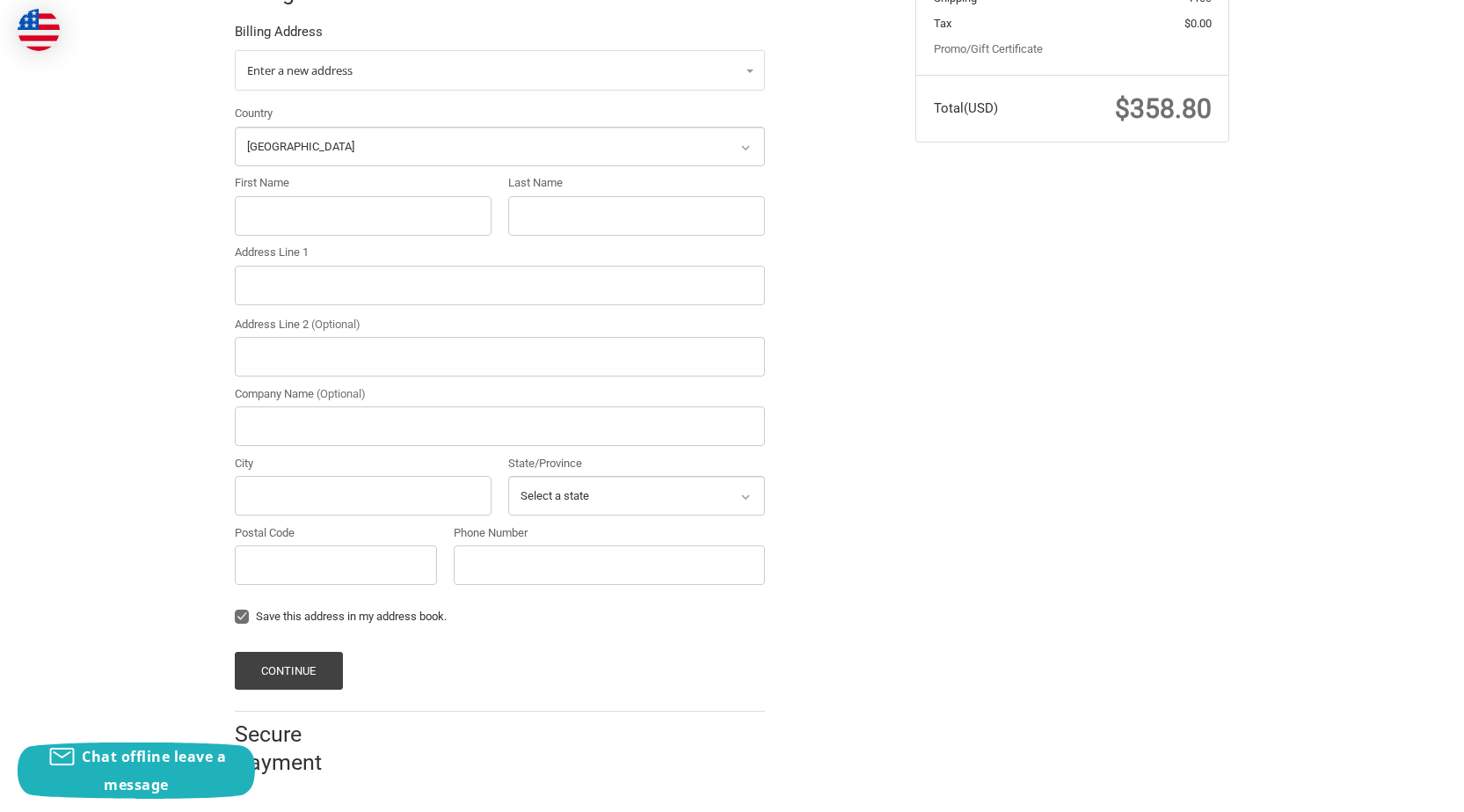
scroll to position [417, 0]
click at [295, 225] on input "First Name" at bounding box center [363, 216] width 257 height 40
paste input "Tracy Berger"
drag, startPoint x: 279, startPoint y: 211, endPoint x: 543, endPoint y: 228, distance: 264.5
click at [528, 228] on div "Country Select a country Afghanistan Åland Islands Albania Algeria American Sam…" at bounding box center [499, 349] width 548 height 488
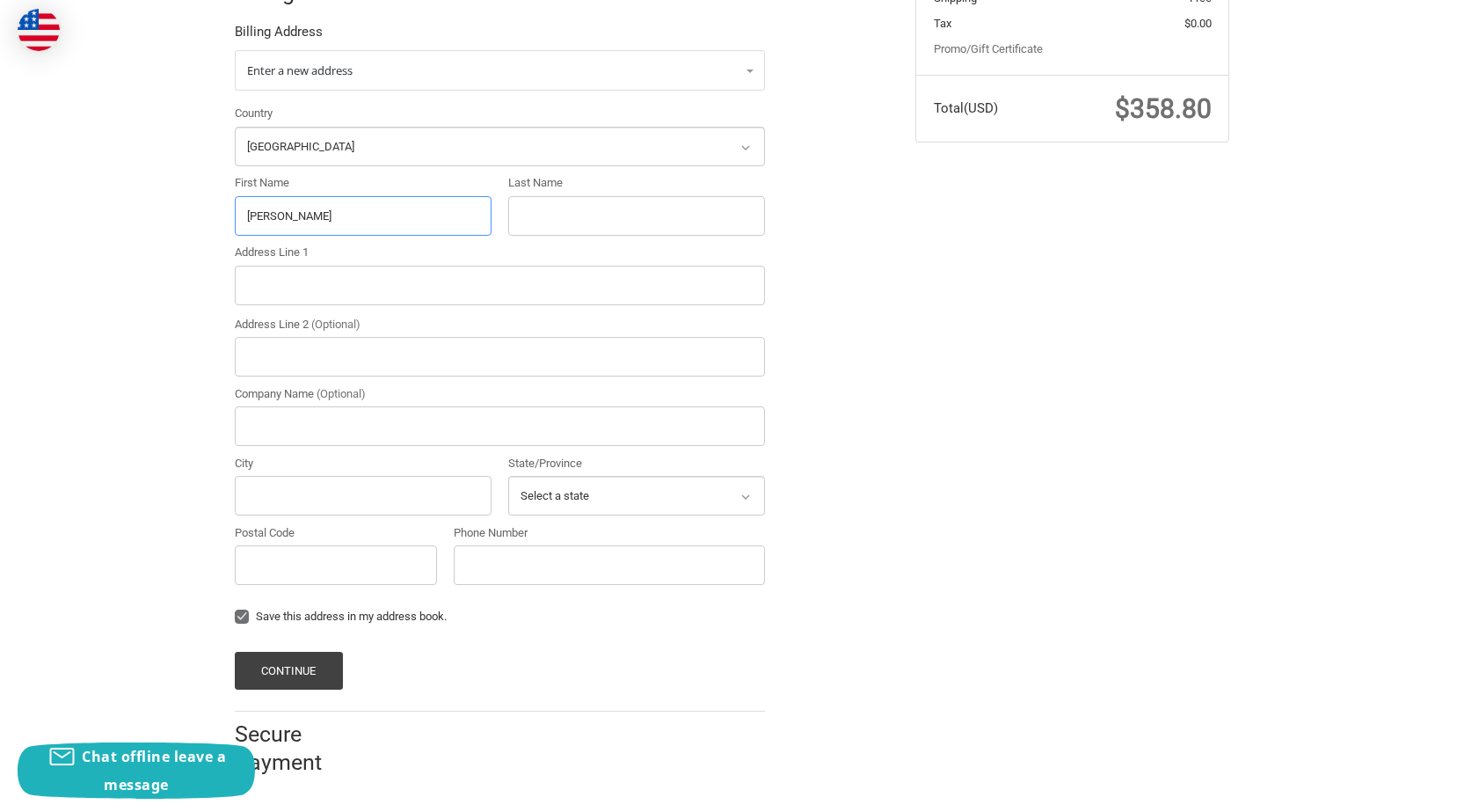
type input "Tracy"
click at [580, 224] on input "Last Name" at bounding box center [637, 216] width 257 height 40
paste input "Berger"
type input "Berger"
click at [318, 292] on input "Address Line 1" at bounding box center [499, 285] width 530 height 40
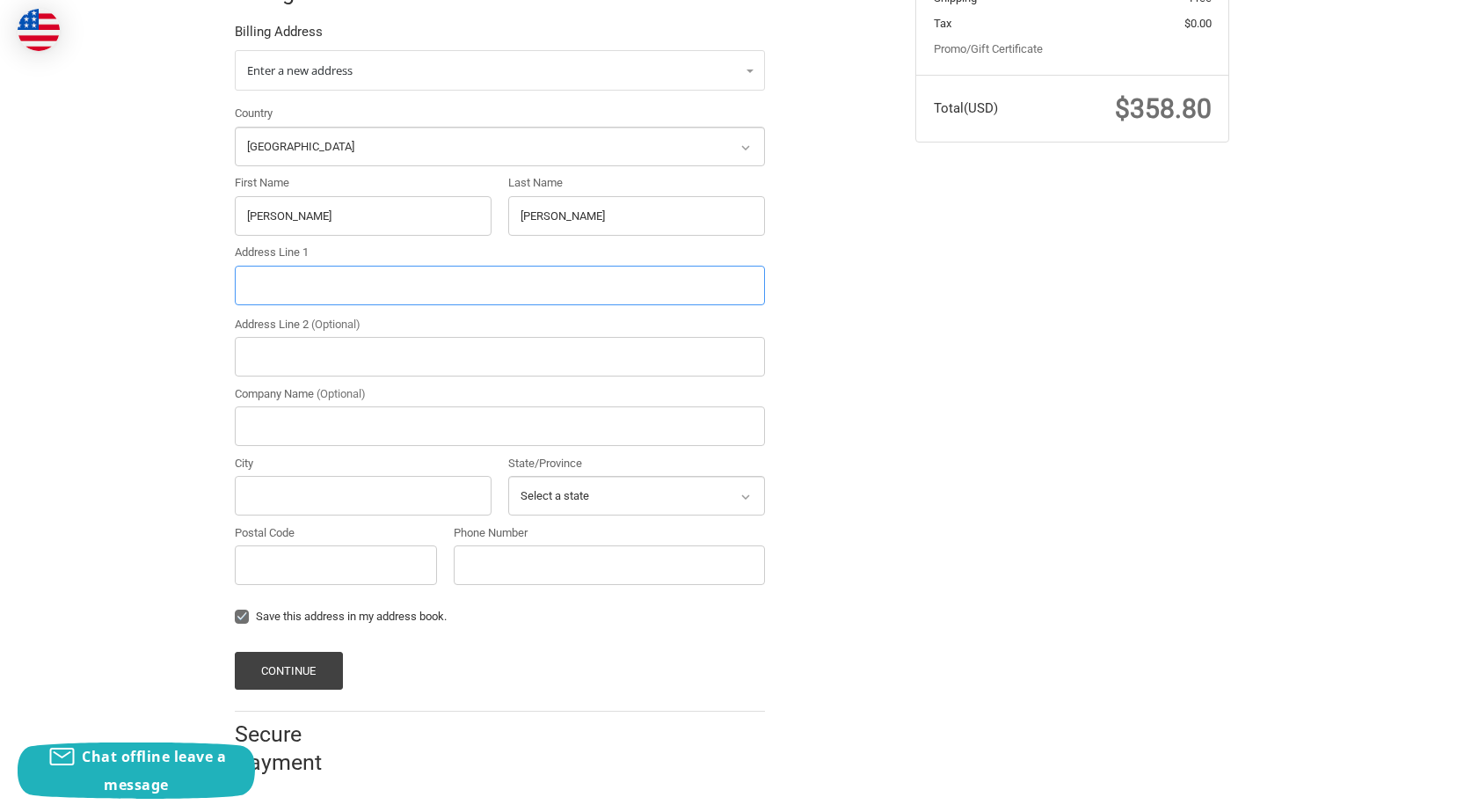
paste input "4951 Botanical Avenue, St. Louis, Missouri, 63110"
click at [482, 290] on input "4951 Botanical Avenue, St. Louis, Missouri, 63110" at bounding box center [499, 285] width 530 height 40
type input "4951 Botanical Avenue, St. Louis, Missouri,"
click at [316, 567] on input "Postal Code" at bounding box center [336, 565] width 202 height 40
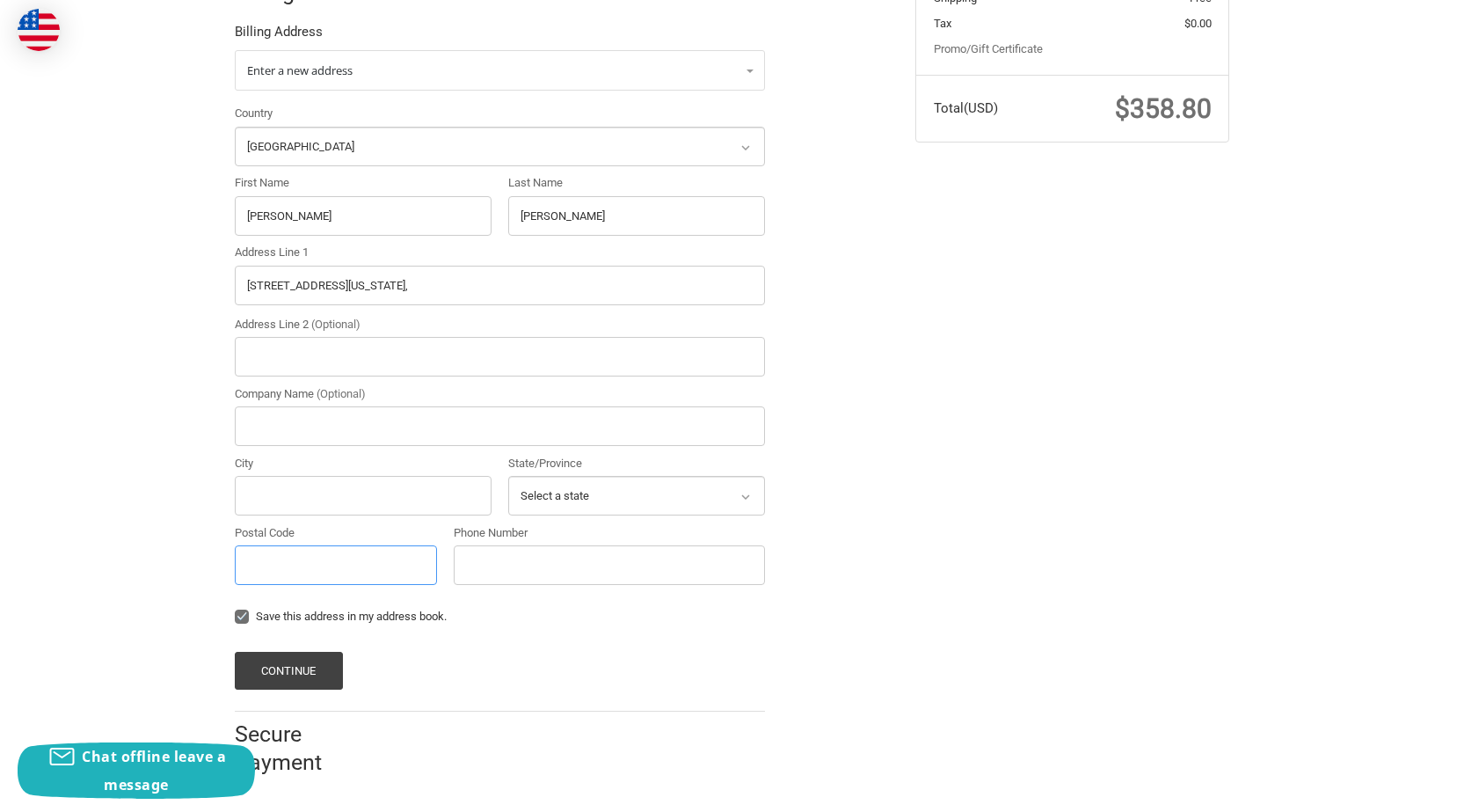
paste input "63110"
type input "63110"
click at [397, 283] on input "4951 Botanical Avenue, St. Louis, Missouri," at bounding box center [499, 285] width 530 height 40
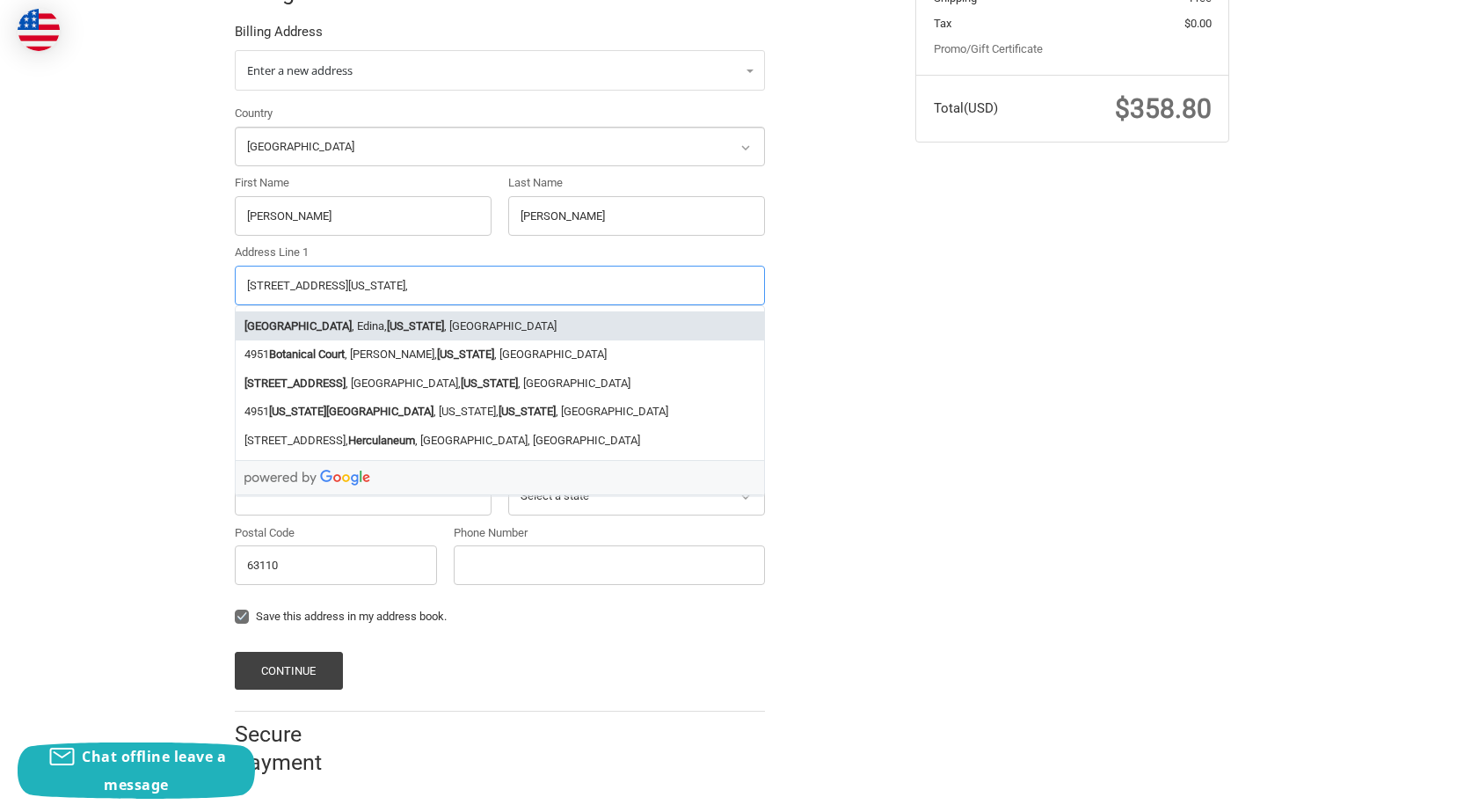
click at [330, 326] on li "Avenue St , Edina, Missouri , USA" at bounding box center [499, 326] width 528 height 29
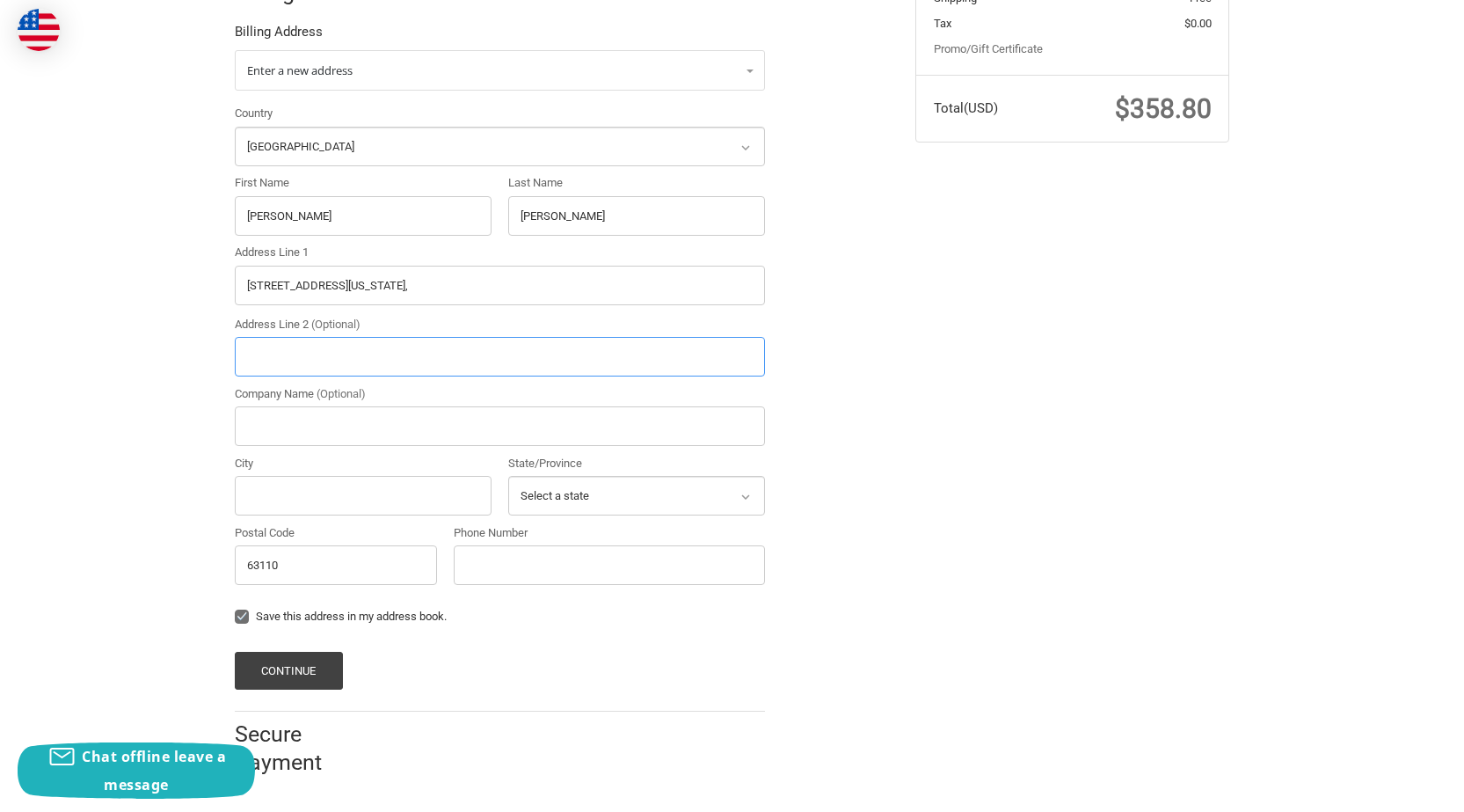
type input "Avenue St"
type input "Edina"
select select "MO"
type input "63537"
click at [332, 296] on input "Avenue St" at bounding box center [499, 285] width 530 height 40
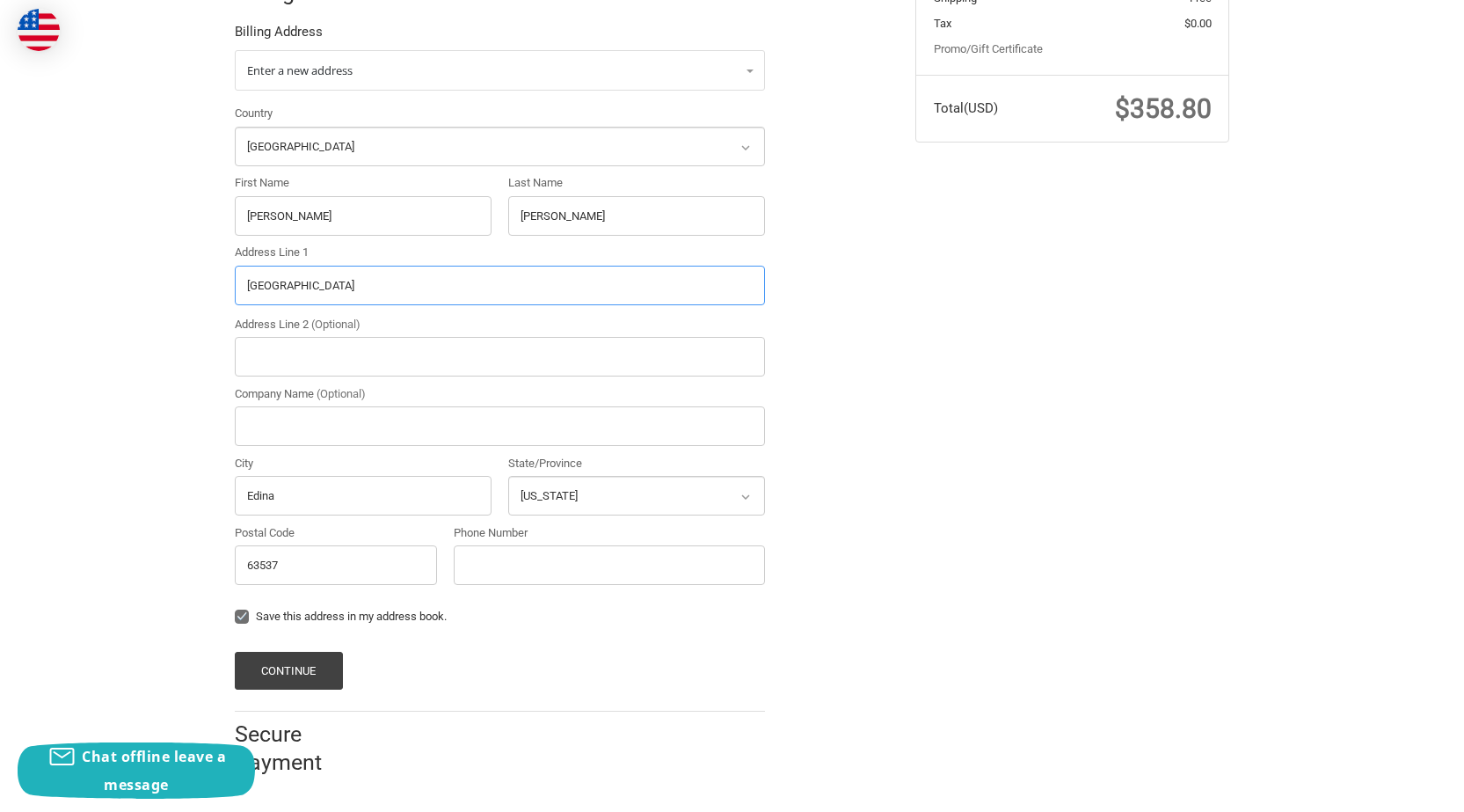
click at [332, 296] on input "Avenue St" at bounding box center [499, 285] width 530 height 40
paste input "4951 Botanical Avenue, St. Louis, Missouri, 63110"
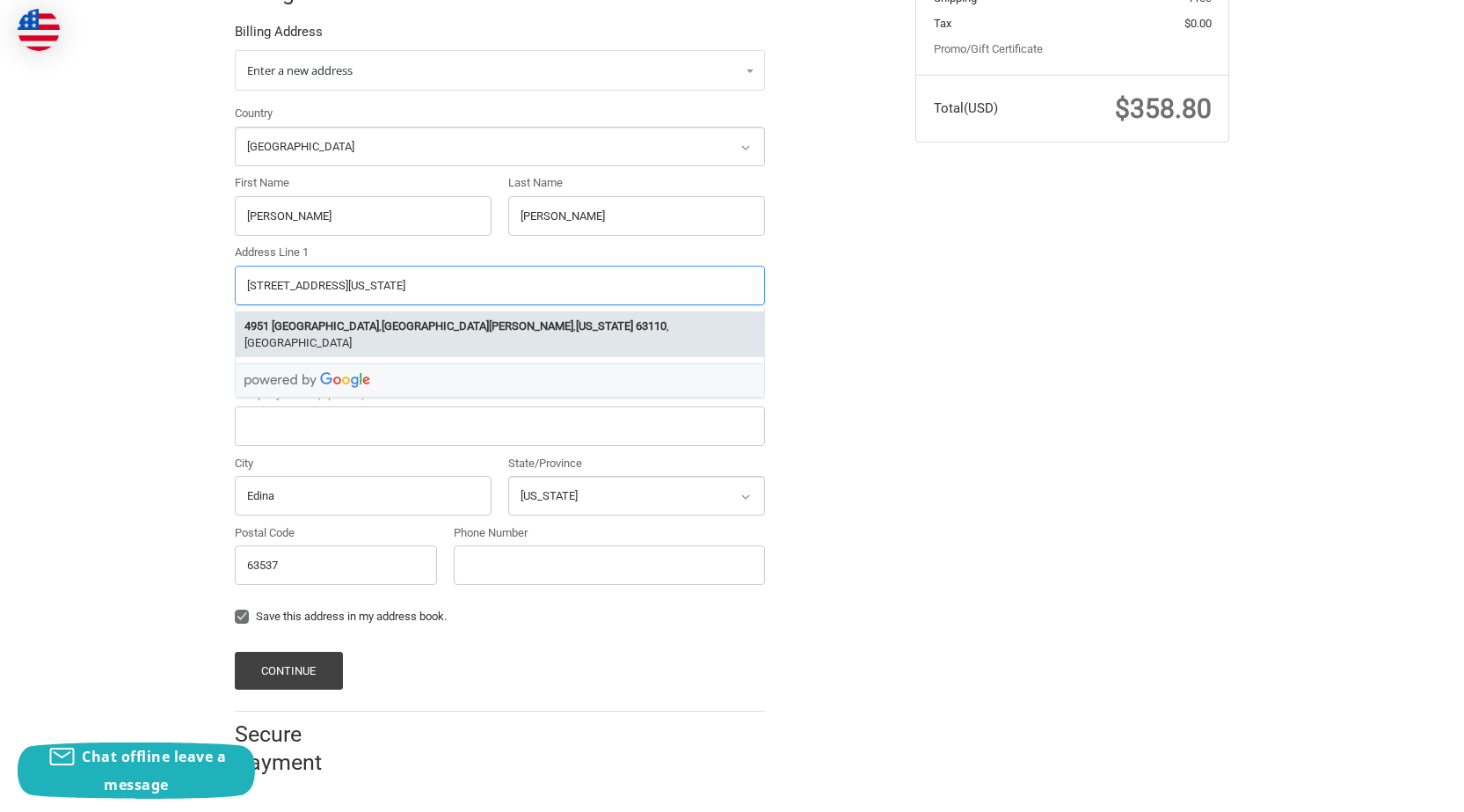
click at [399, 321] on strong "St. Louis" at bounding box center [477, 326] width 192 height 18
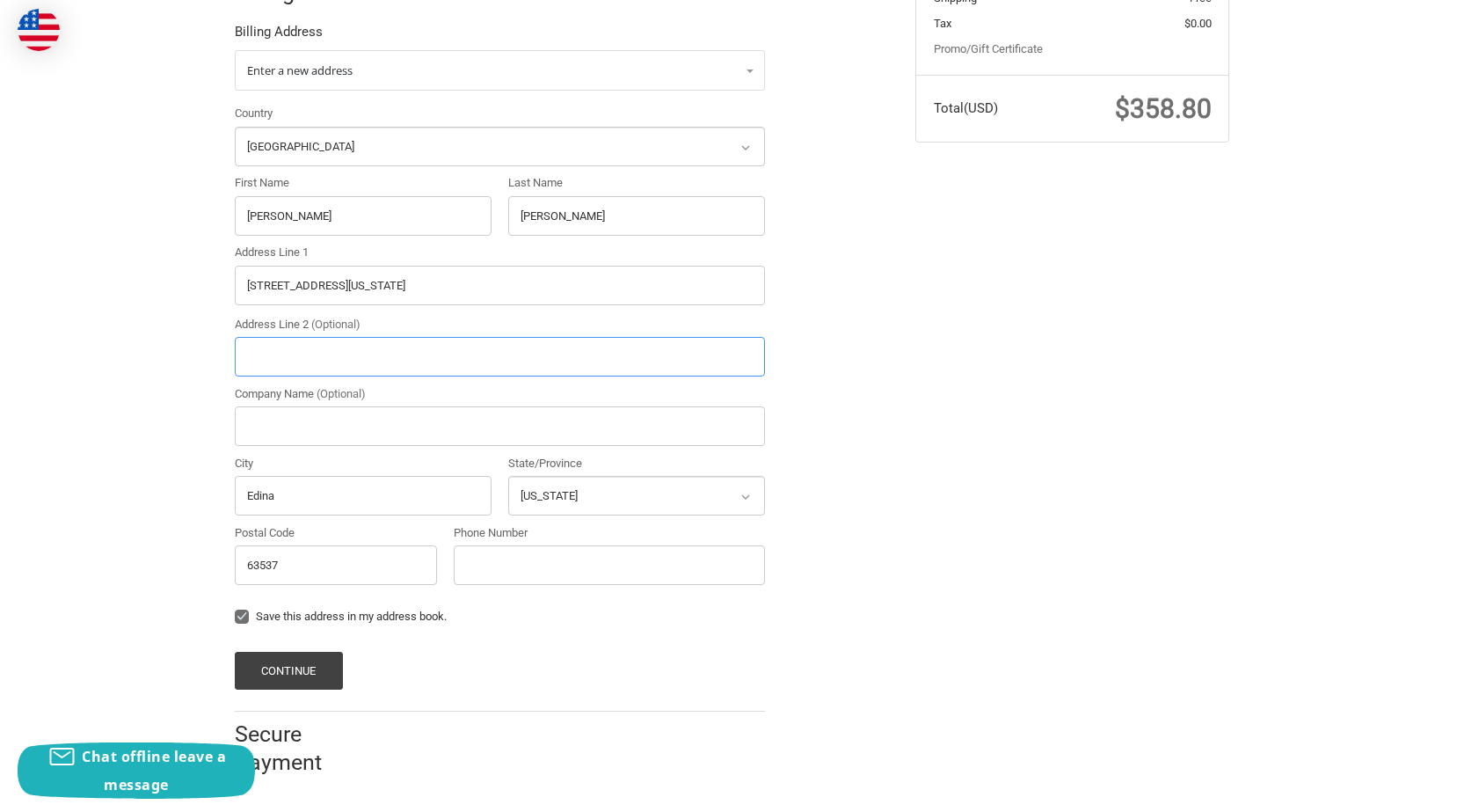
type input "4951 Botanical Avenue"
type input "St. Louis"
type input "63110"
click at [542, 568] on input "Phone Number" at bounding box center [610, 565] width 311 height 40
type input "2305247458"
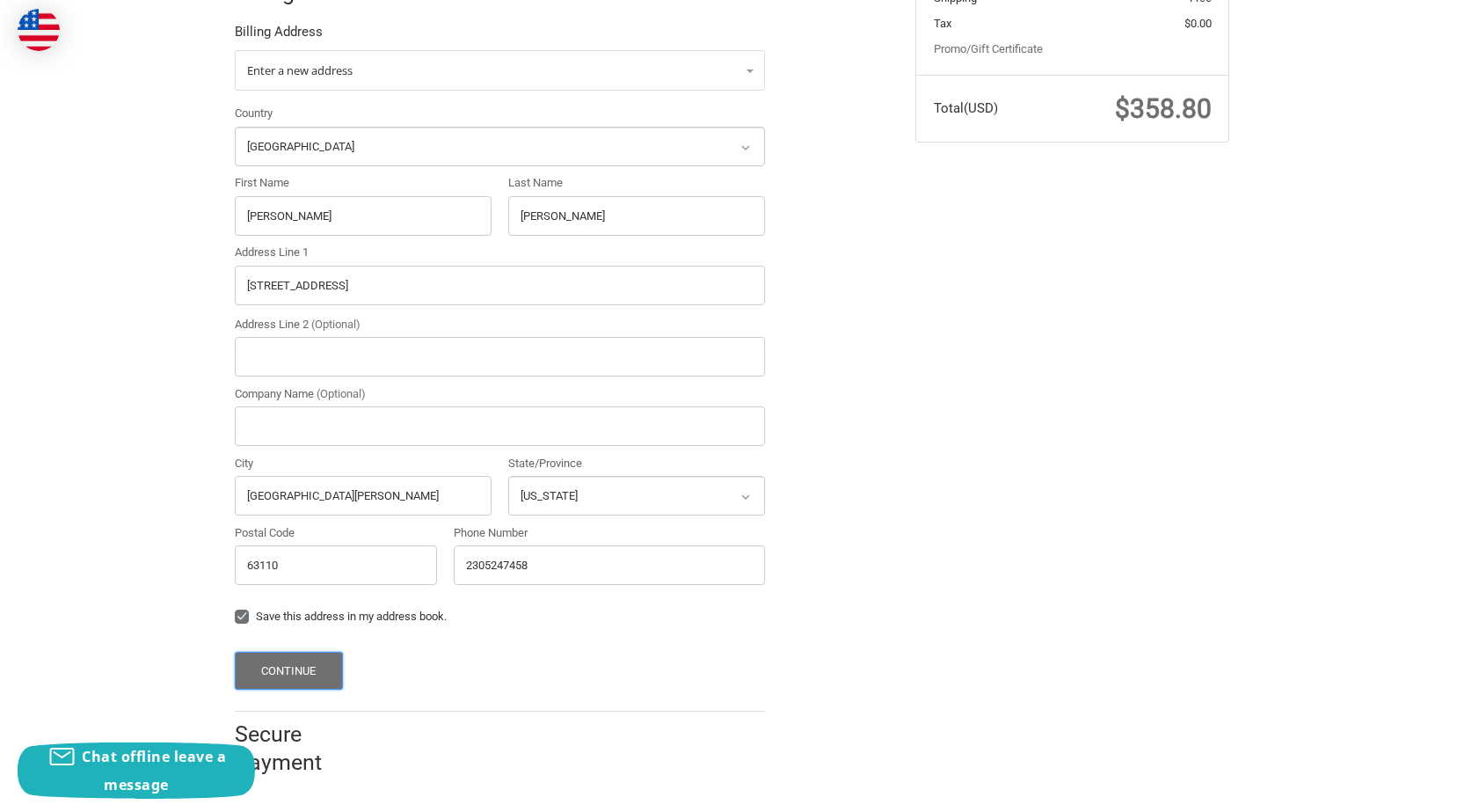
click at [314, 664] on button "Continue" at bounding box center [288, 670] width 108 height 38
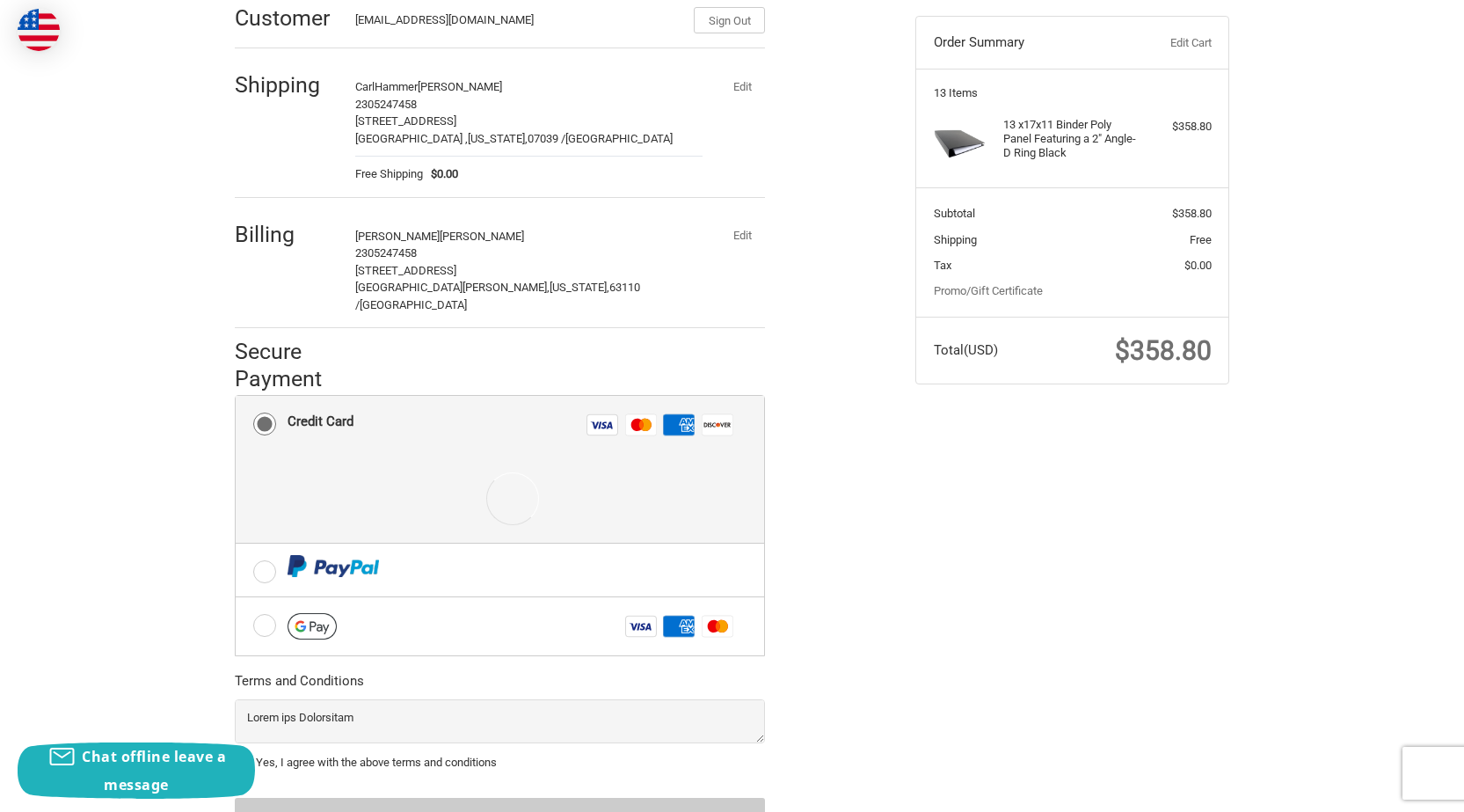
scroll to position [249, 0]
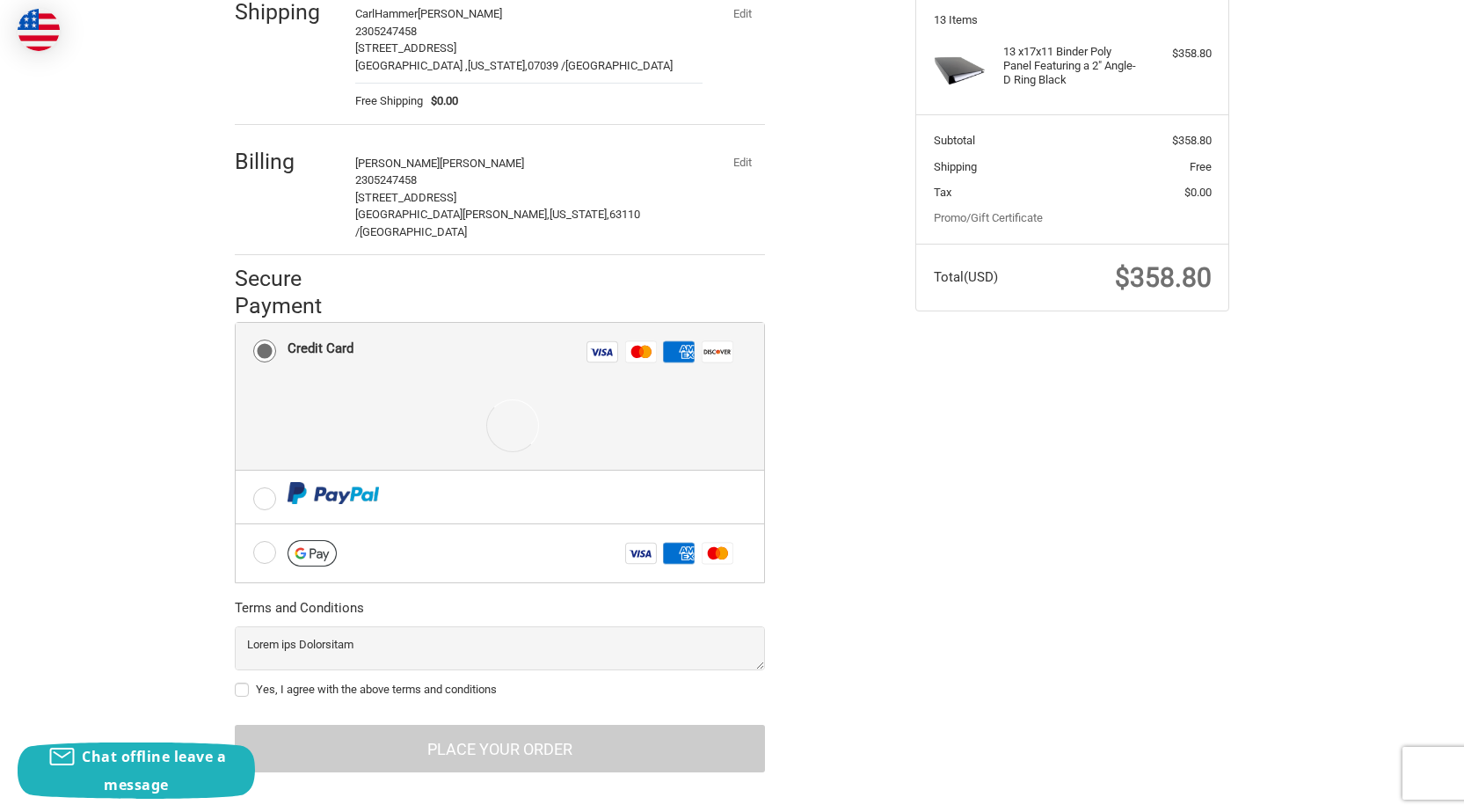
click at [241, 683] on label "Yes, I agree with the above terms and conditions" at bounding box center [499, 689] width 530 height 14
click at [235, 681] on input "Yes, I agree with the above terms and conditions" at bounding box center [234, 681] width 1 height 1
checkbox input "true"
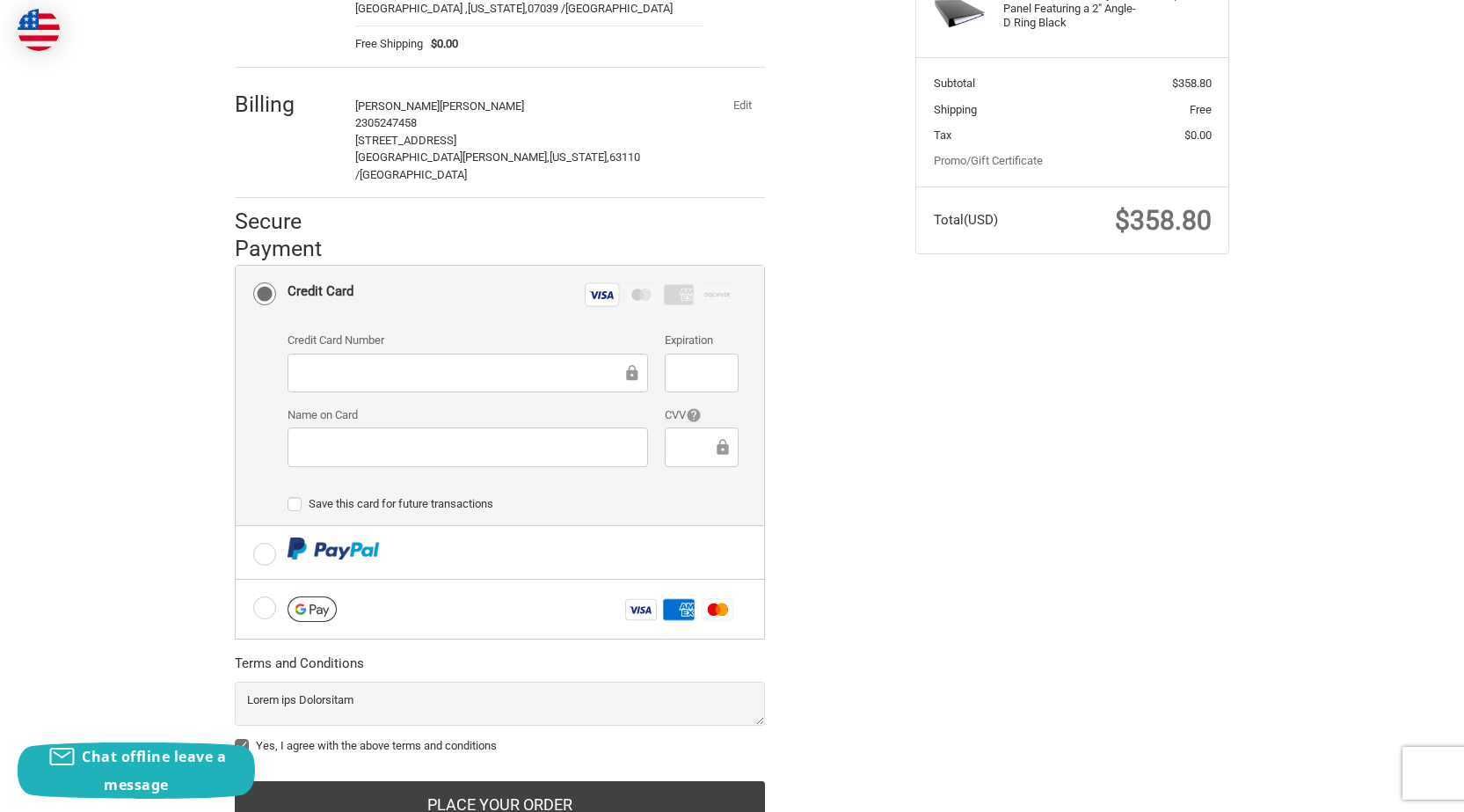
scroll to position [362, 0]
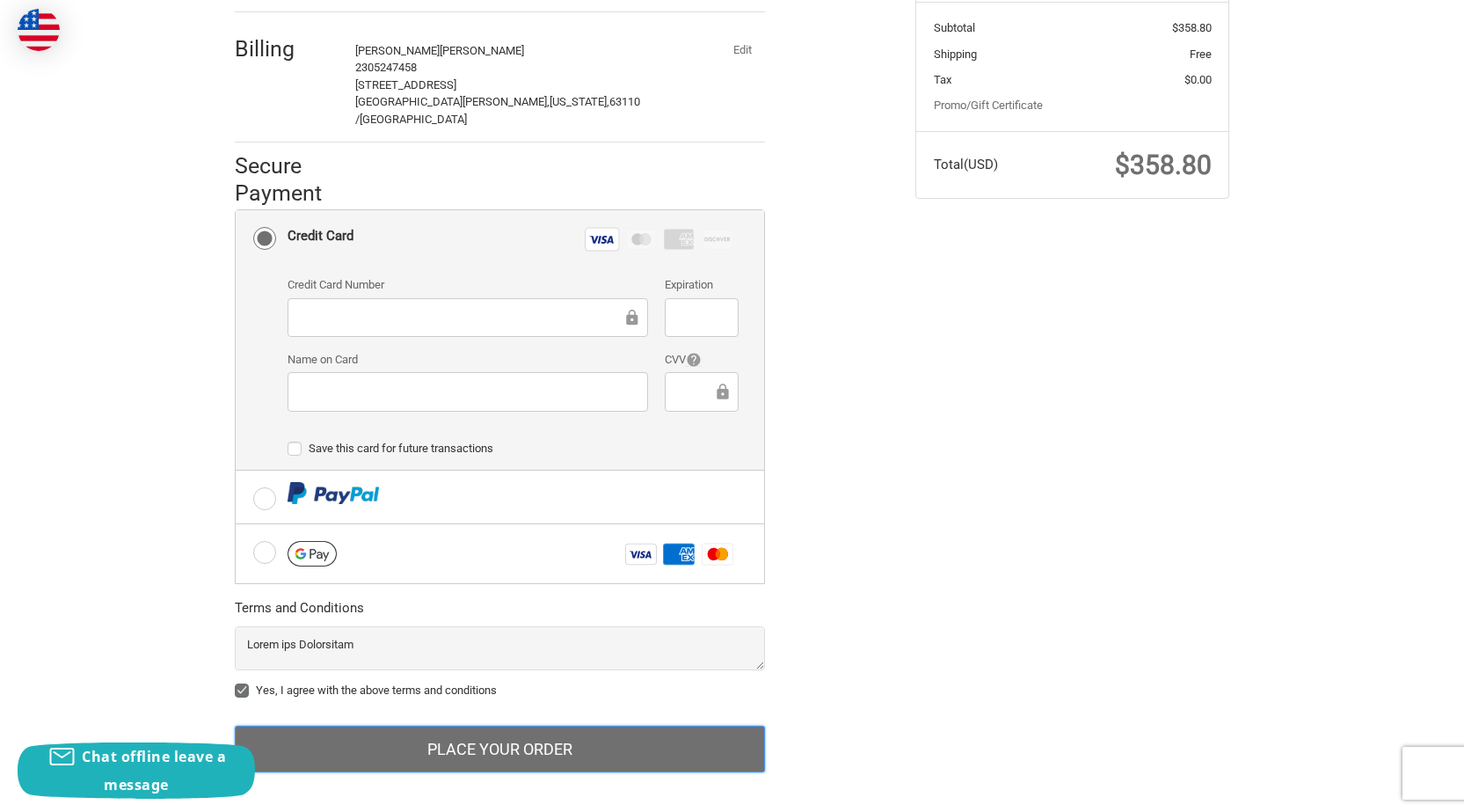
click at [421, 727] on button "Place Your Order" at bounding box center [499, 749] width 530 height 48
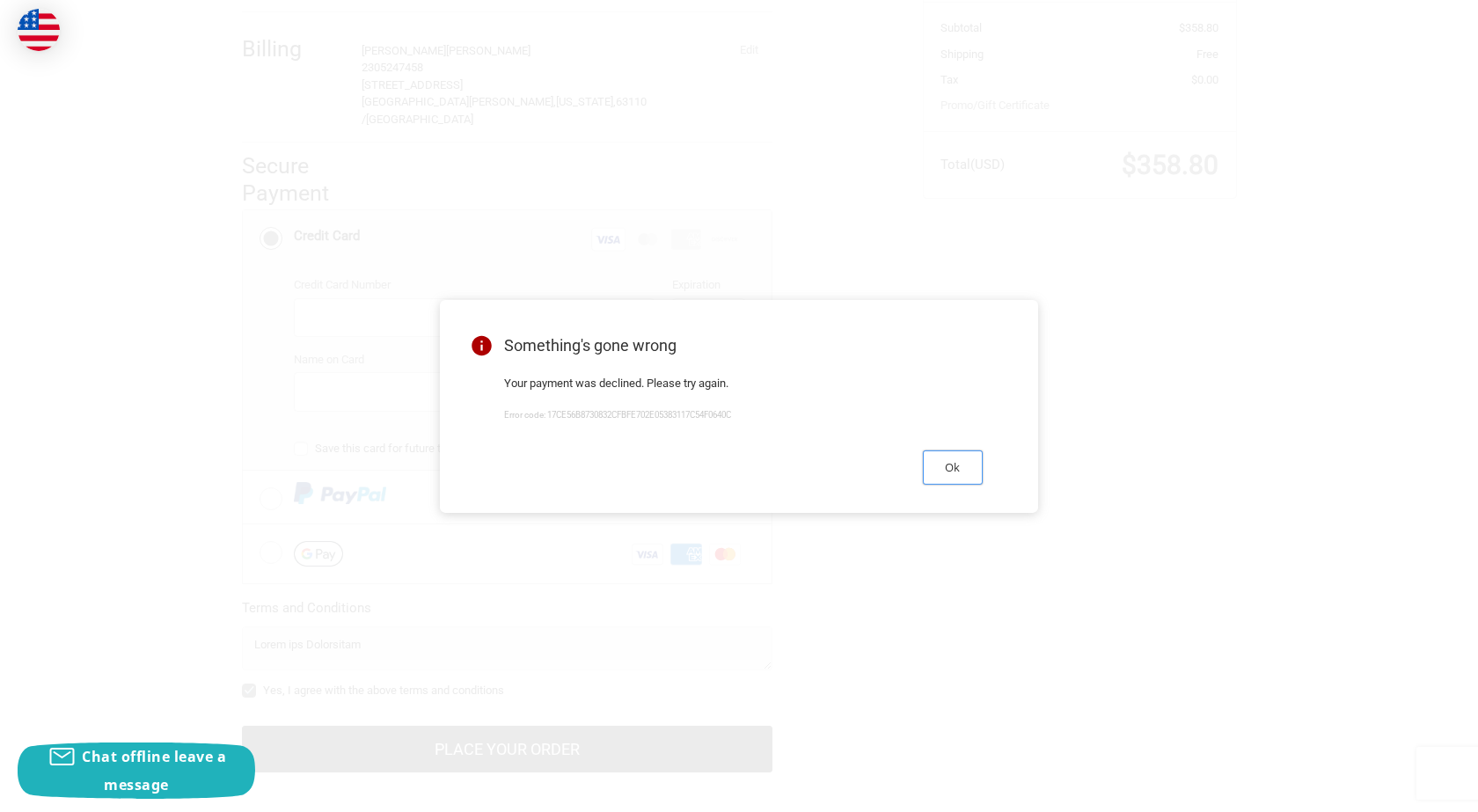
click at [955, 484] on button "Ok" at bounding box center [952, 467] width 59 height 34
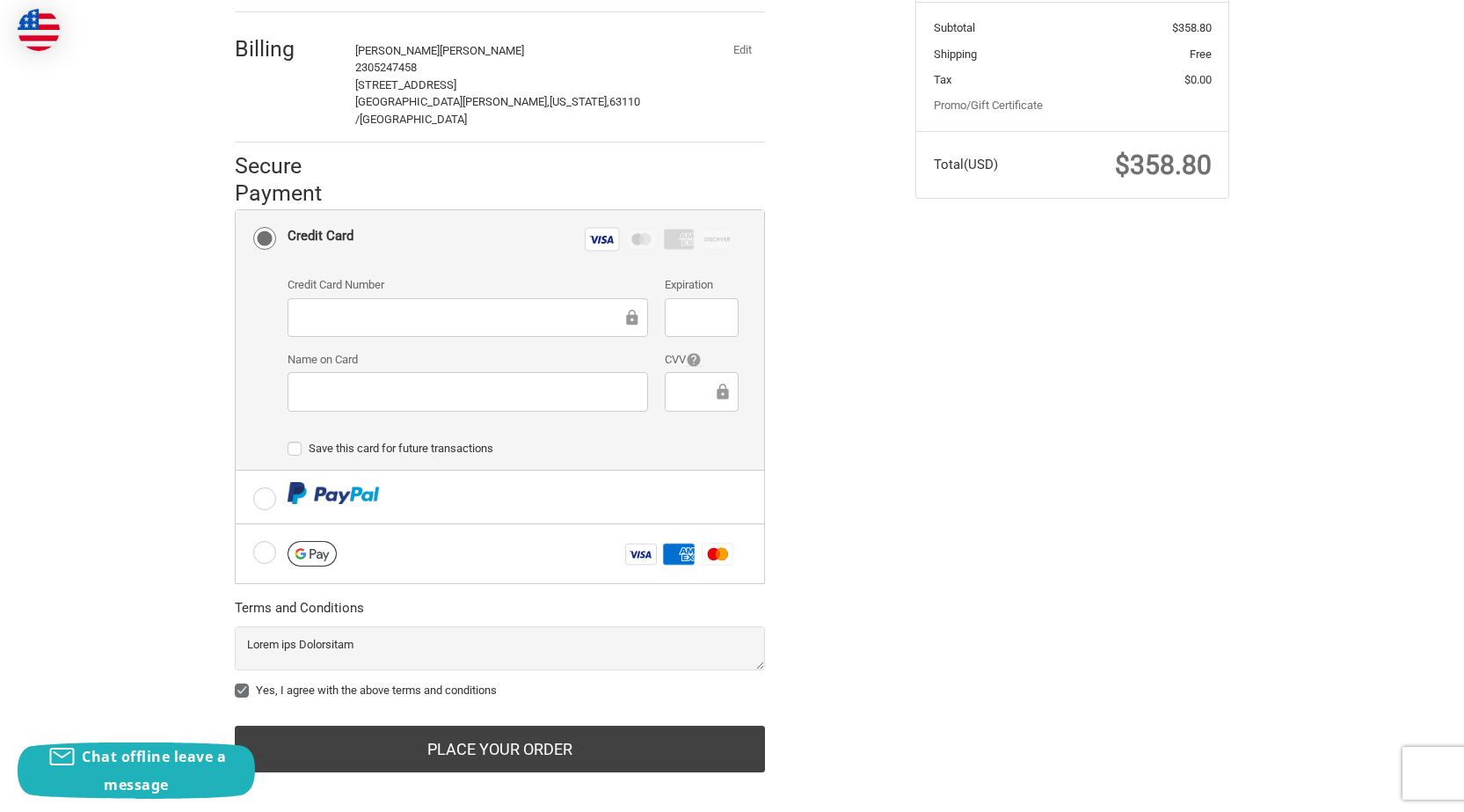
click at [743, 53] on button "Edit" at bounding box center [742, 50] width 46 height 24
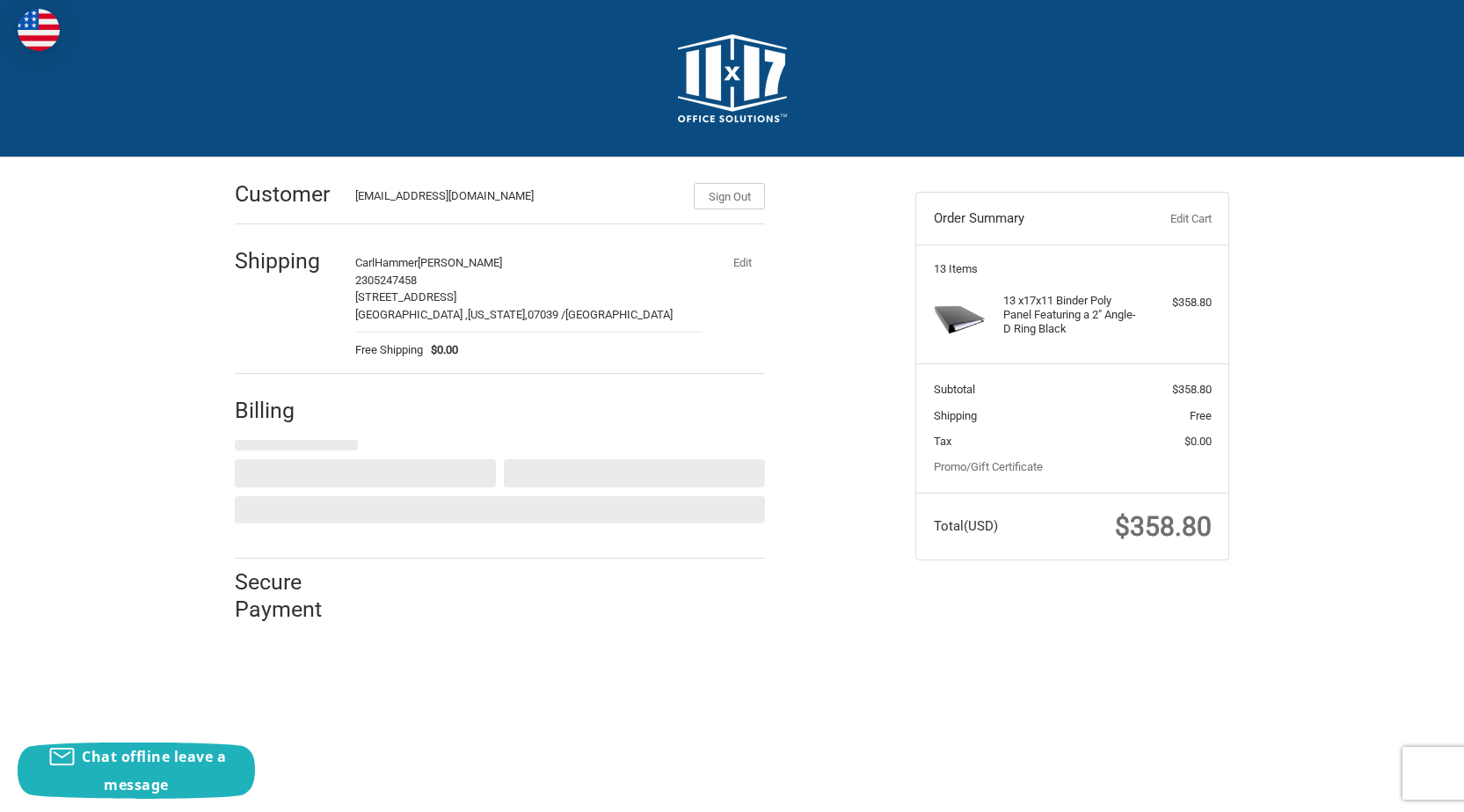
scroll to position [0, 0]
select select "US"
select select "MO"
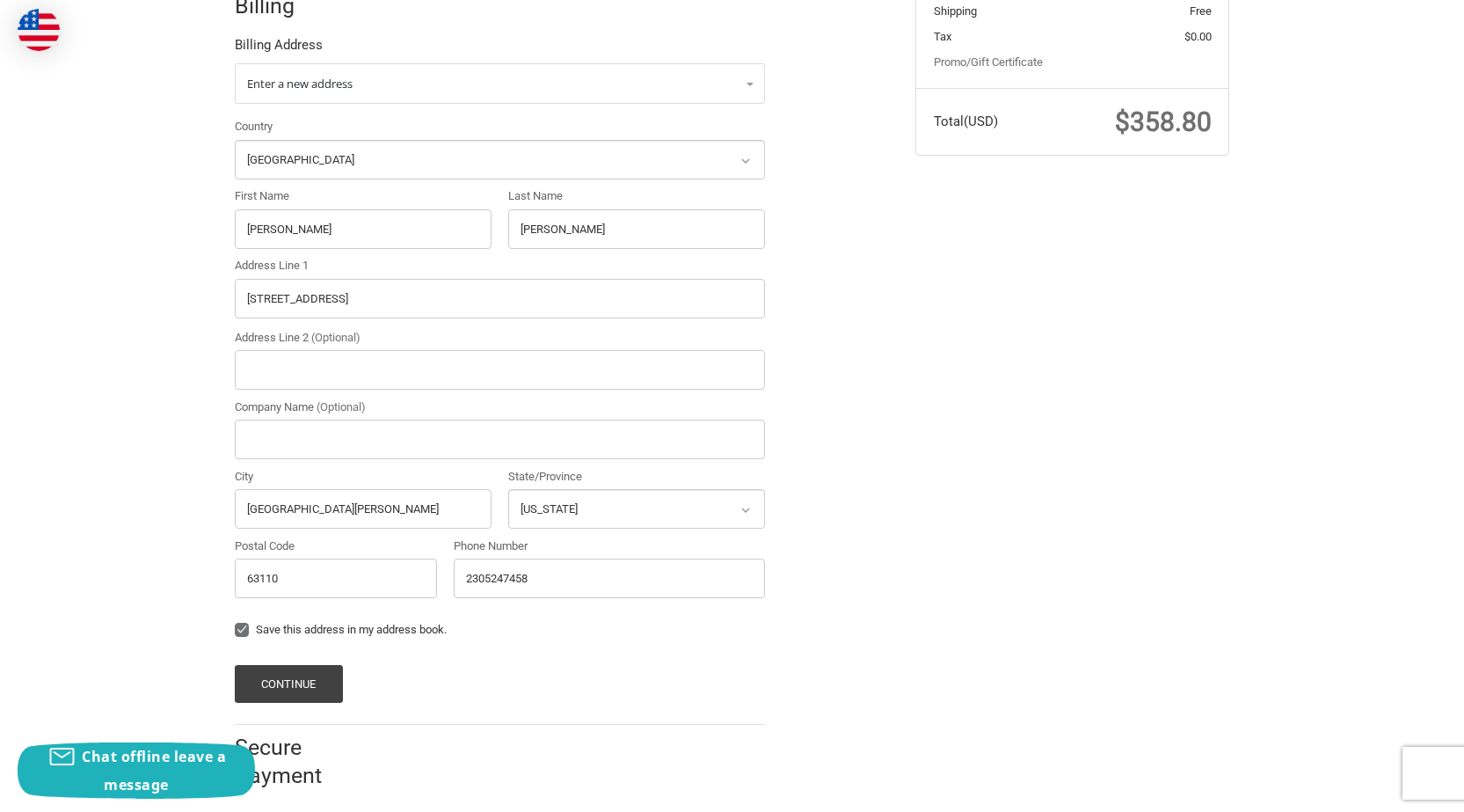
scroll to position [417, 0]
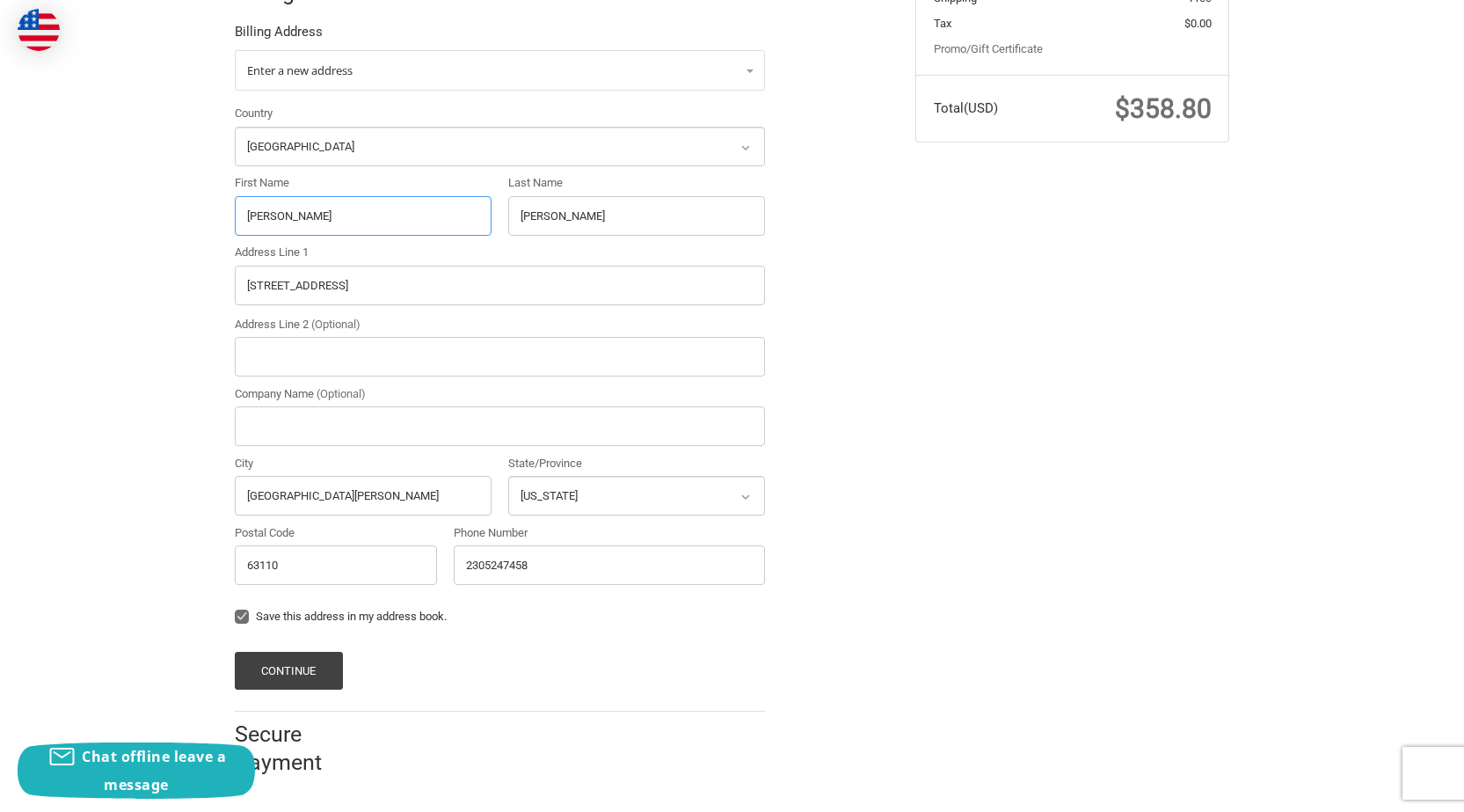
click at [288, 215] on input "Tracy" at bounding box center [363, 216] width 257 height 40
paste input "Julio Pereira"
drag, startPoint x: 271, startPoint y: 217, endPoint x: 406, endPoint y: 224, distance: 135.2
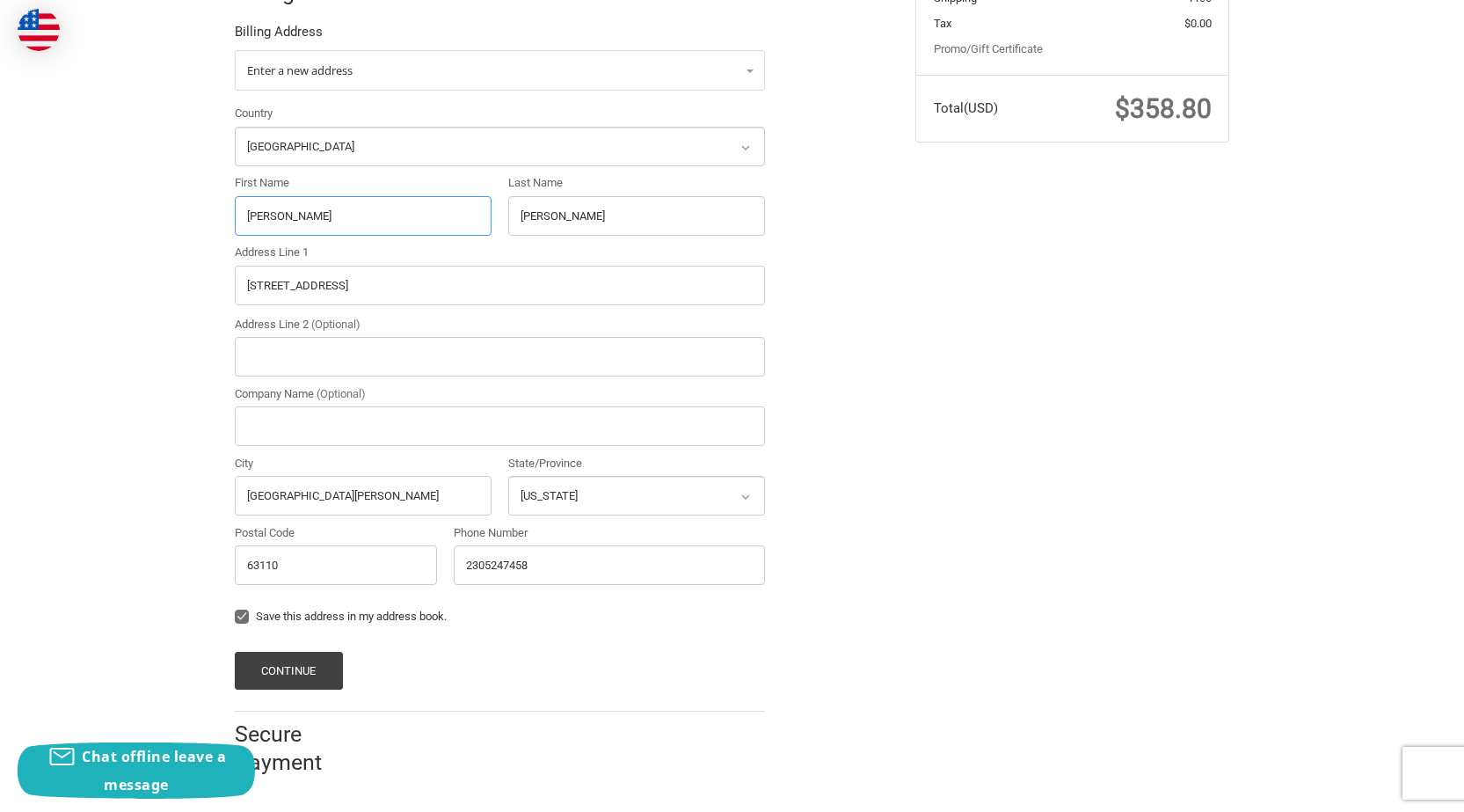
click at [365, 216] on input "Julio Pereira" at bounding box center [363, 216] width 257 height 40
type input "[PERSON_NAME]"
click at [561, 205] on input "Berger" at bounding box center [637, 216] width 257 height 40
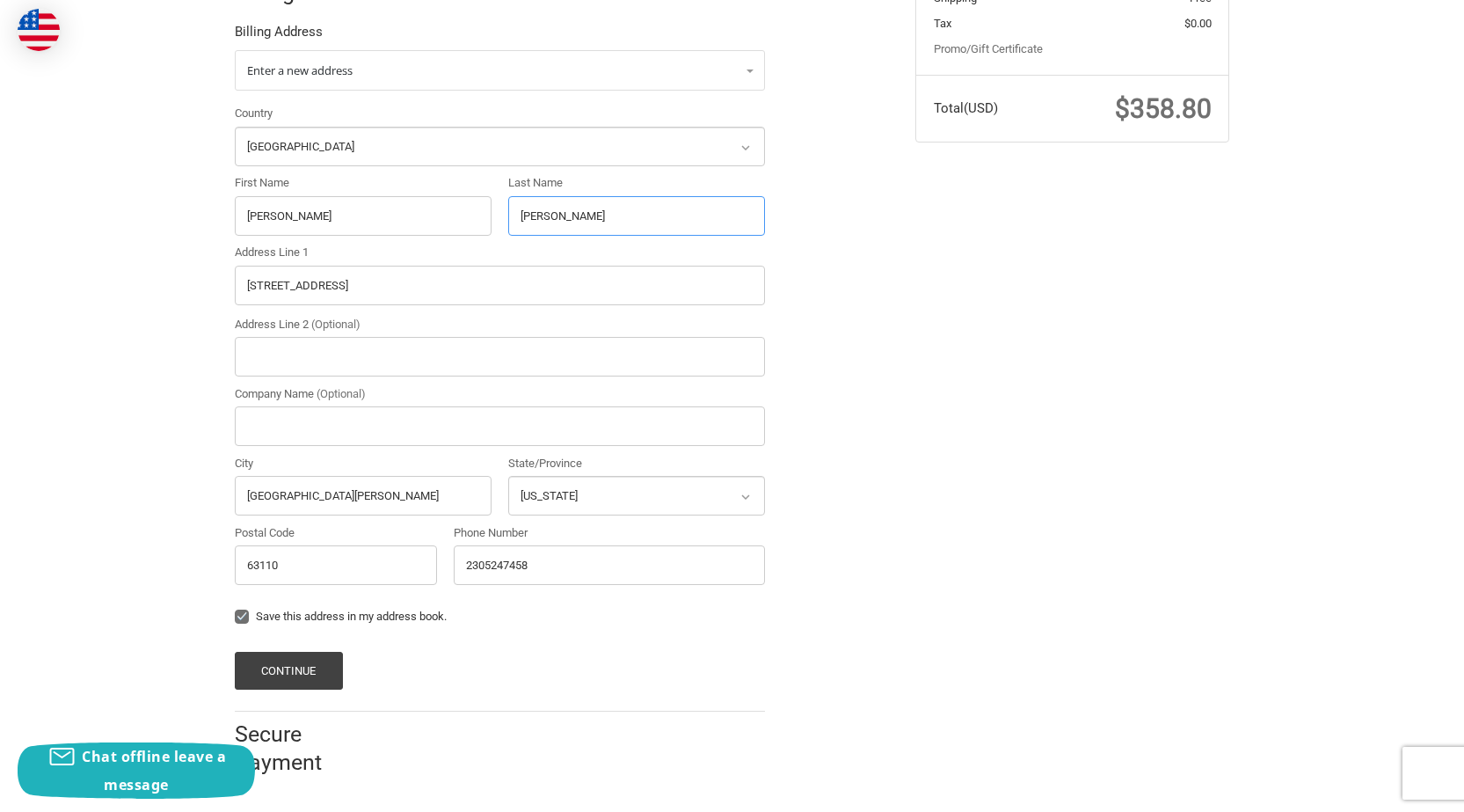
paste input "[PERSON_NAME]"
type input "[PERSON_NAME]"
click at [347, 284] on input "4951 Botanical Avenue" at bounding box center [499, 285] width 530 height 40
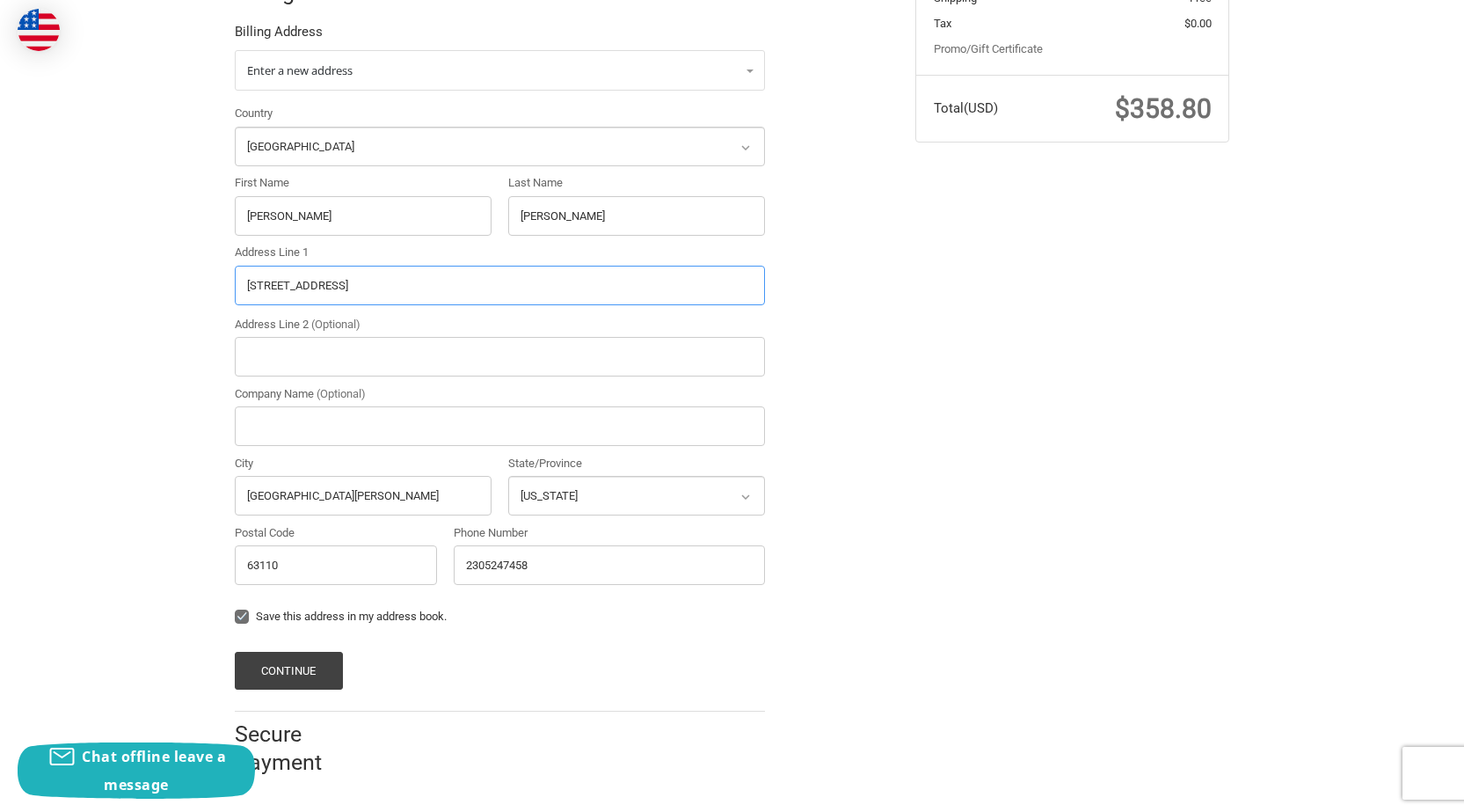
paste input "7601 Northwest 68th Street, number 107, Miami, Florida, 33166"
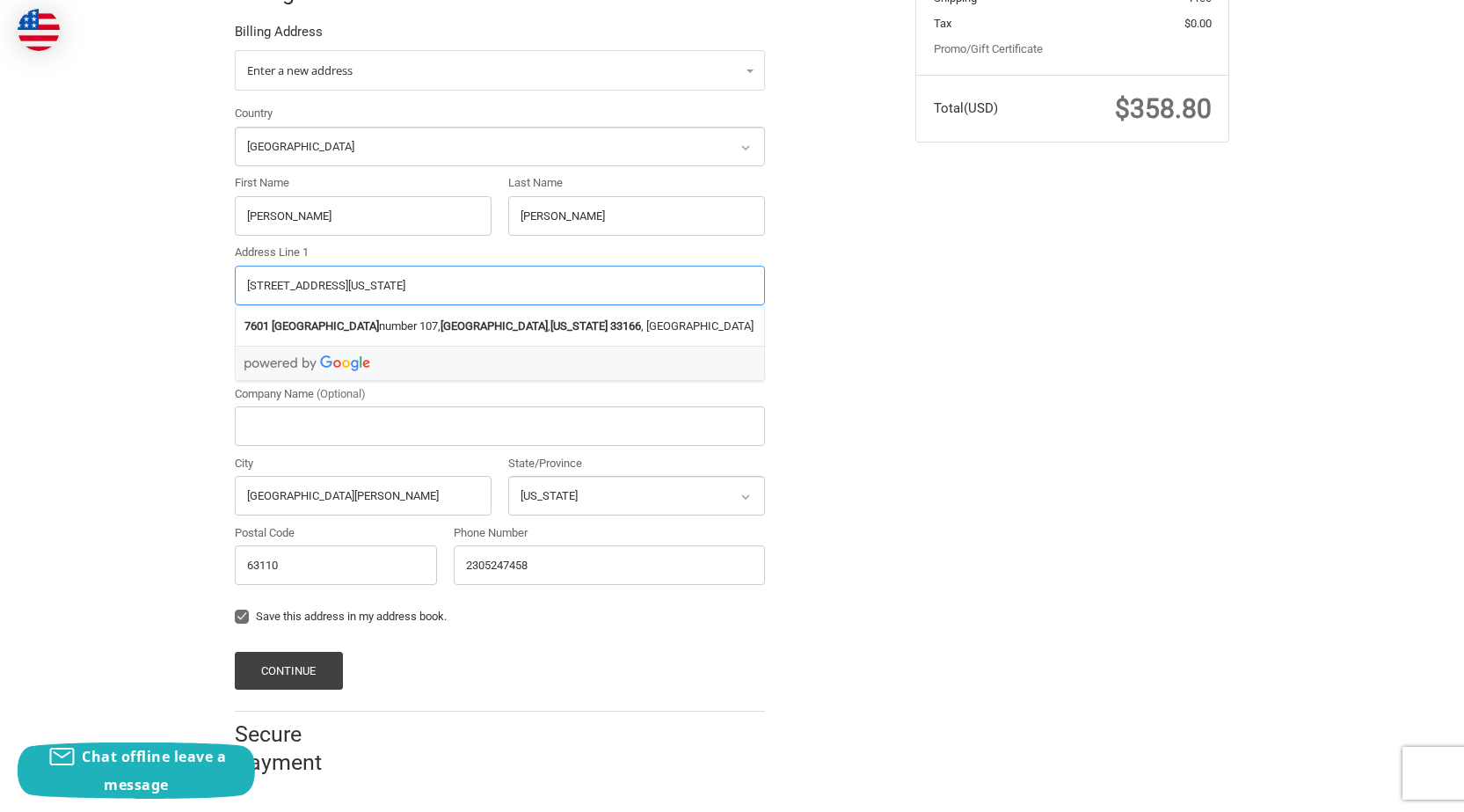
click at [556, 277] on input "7601 Northwest 68th Street, number 107, Miami, Florida, 33166" at bounding box center [499, 285] width 530 height 40
click at [611, 325] on strong "33166" at bounding box center [626, 326] width 31 height 18
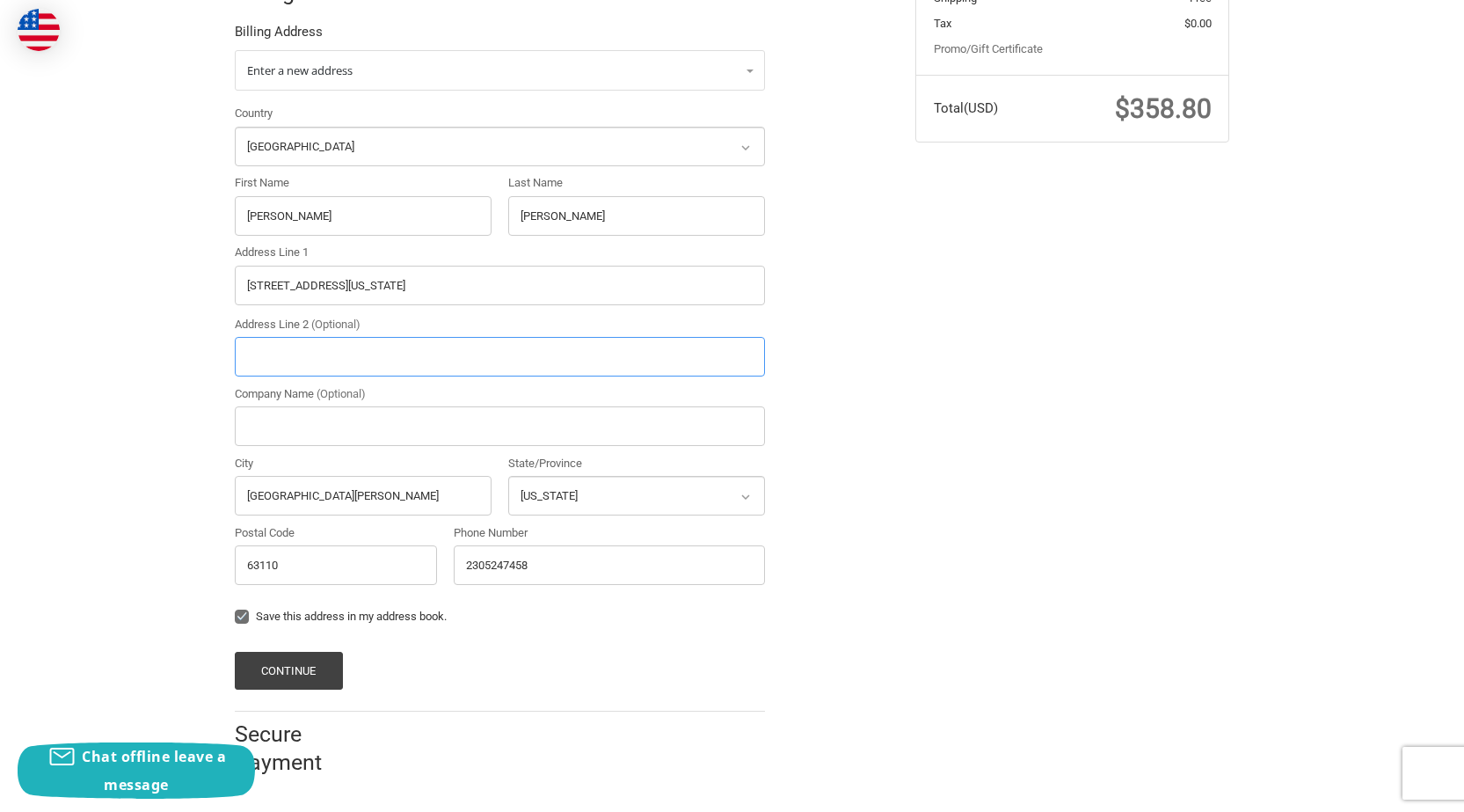
type input "[STREET_ADDRESS]"
type input "number 107"
type input "Miami"
select select "FL"
type input "33166"
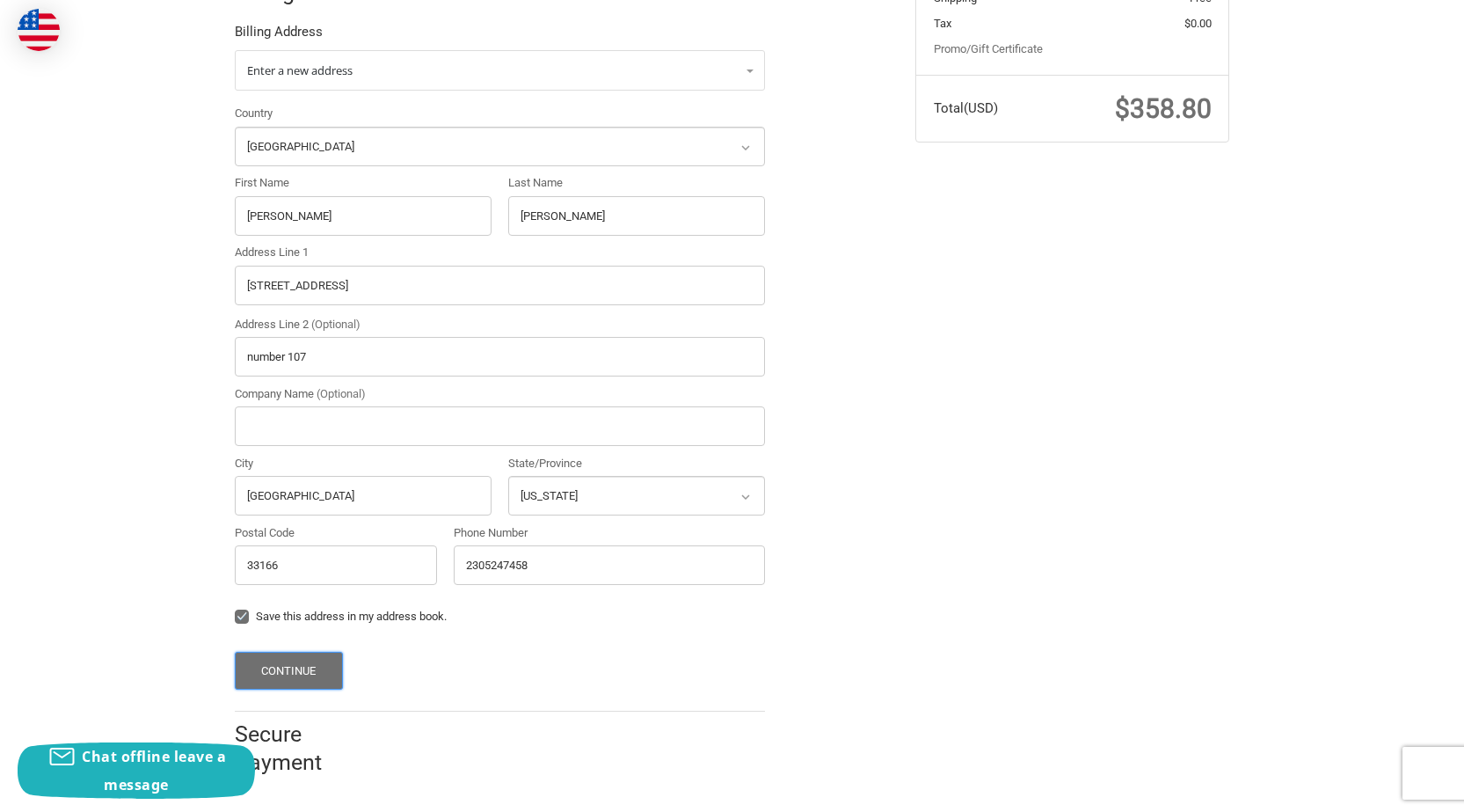
click at [302, 678] on button "Continue" at bounding box center [288, 670] width 108 height 38
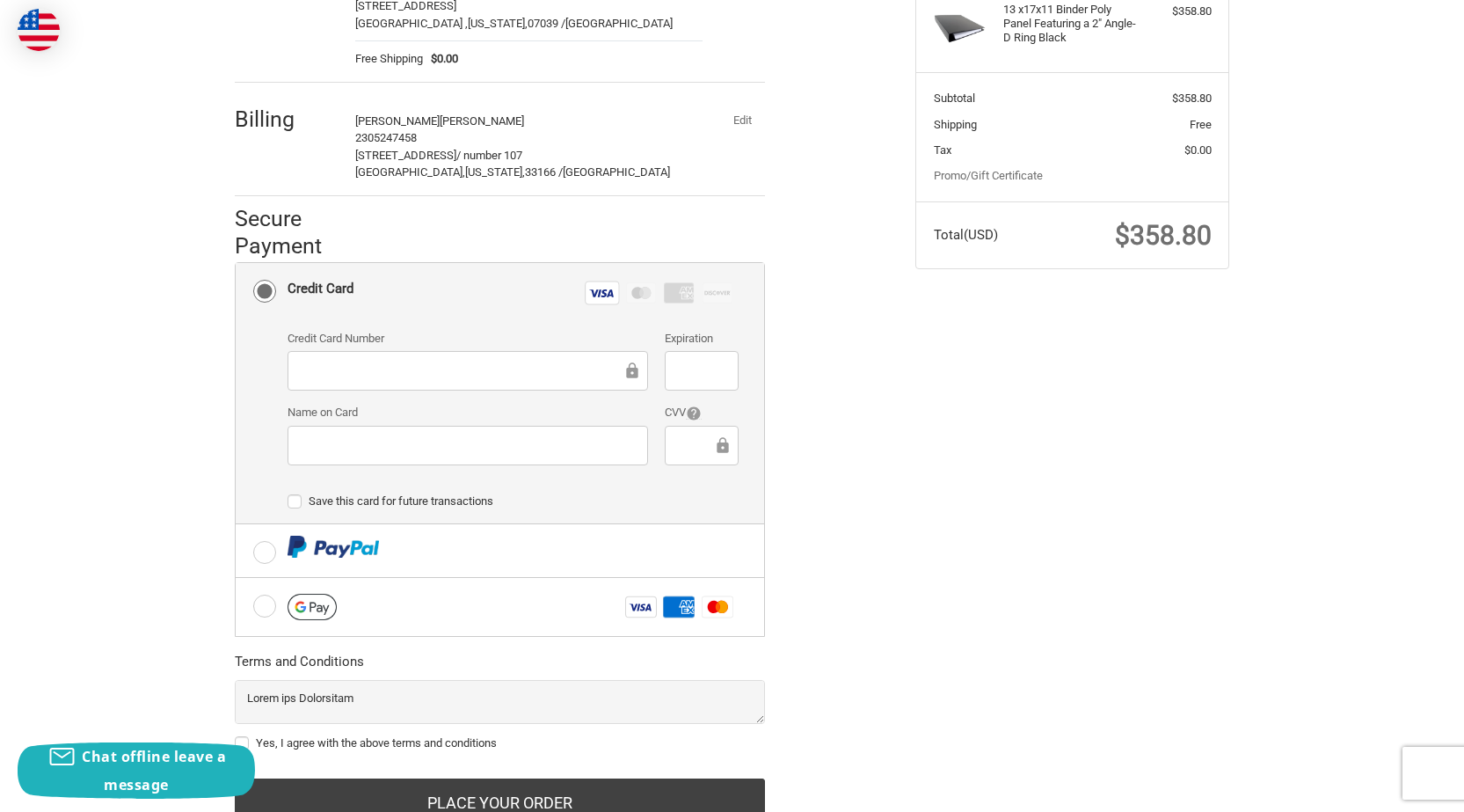
scroll to position [362, 0]
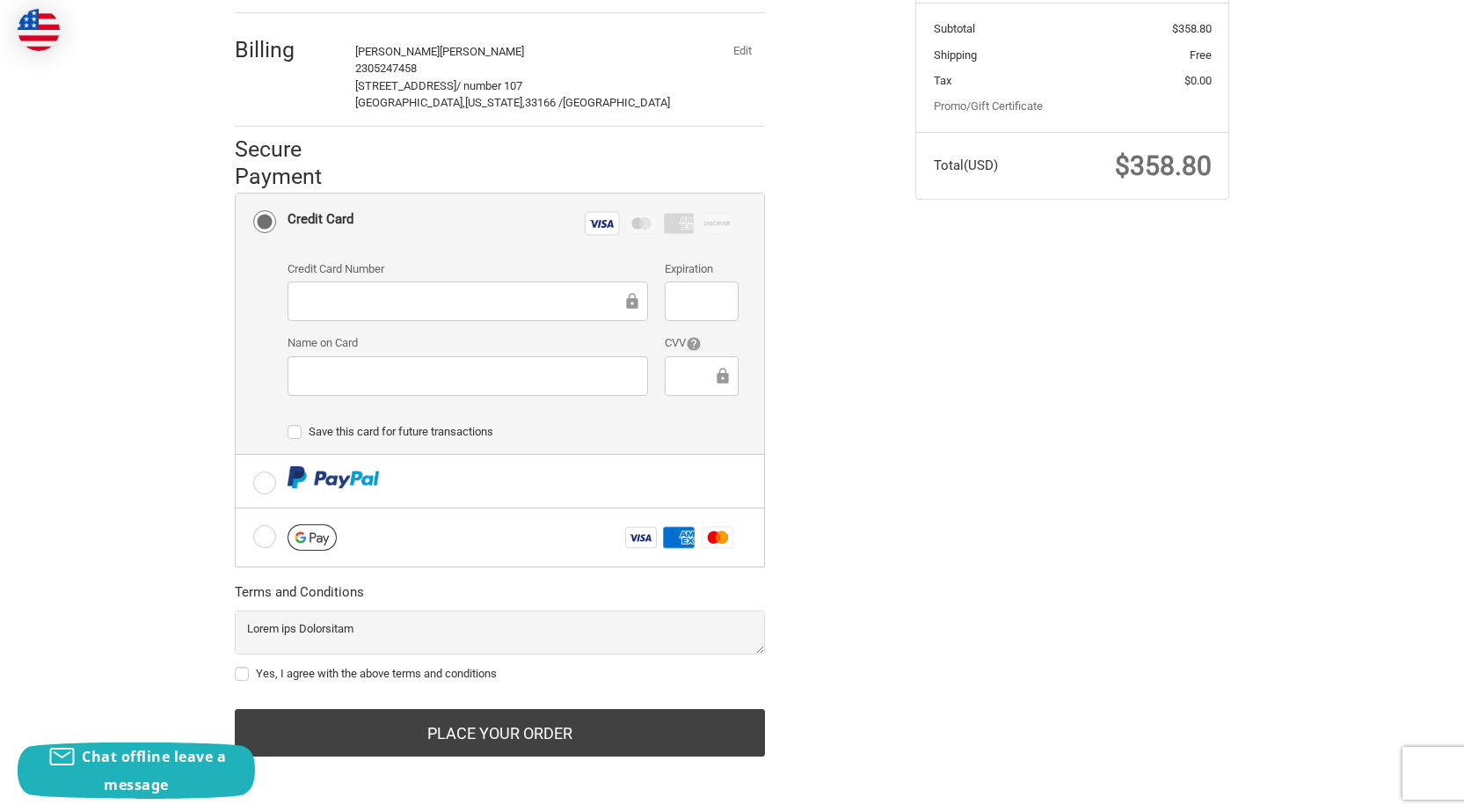
drag, startPoint x: 238, startPoint y: 668, endPoint x: 248, endPoint y: 675, distance: 12.2
click at [237, 668] on label "Yes, I agree with the above terms and conditions" at bounding box center [499, 673] width 530 height 14
click at [235, 665] on input "Yes, I agree with the above terms and conditions" at bounding box center [234, 665] width 1 height 1
checkbox input "true"
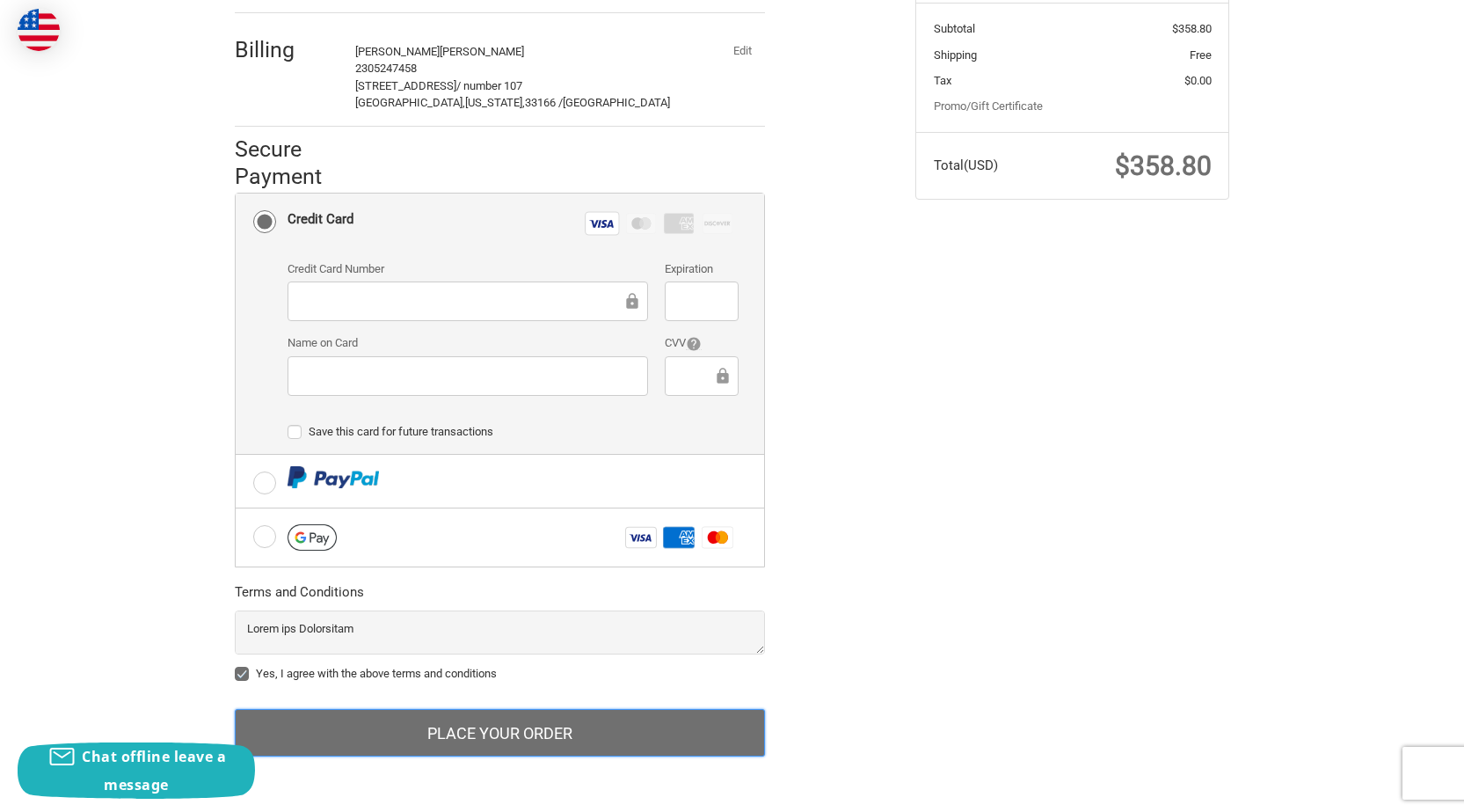
click at [436, 719] on button "Place Your Order" at bounding box center [499, 732] width 530 height 48
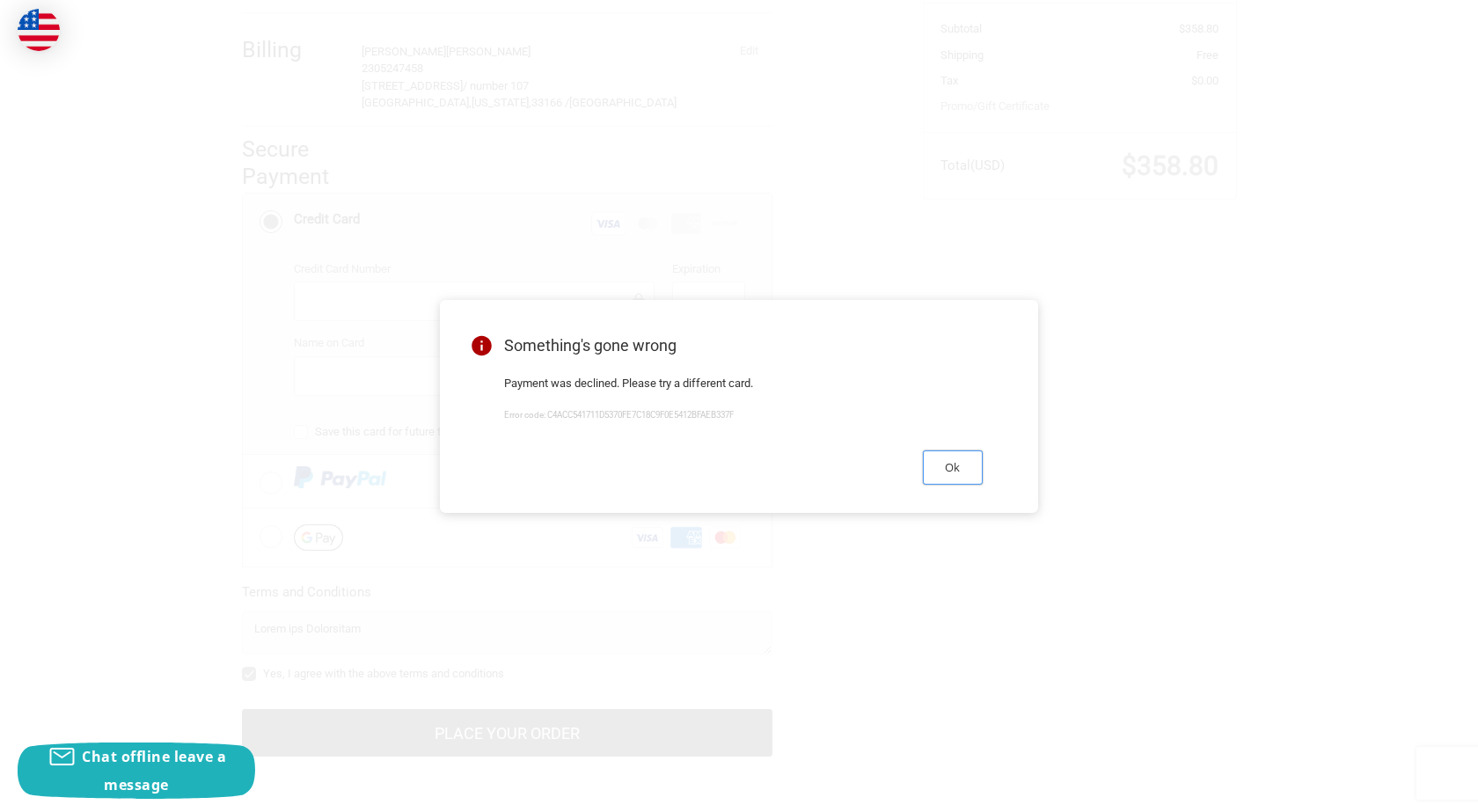
click at [956, 479] on button "Ok" at bounding box center [952, 467] width 59 height 34
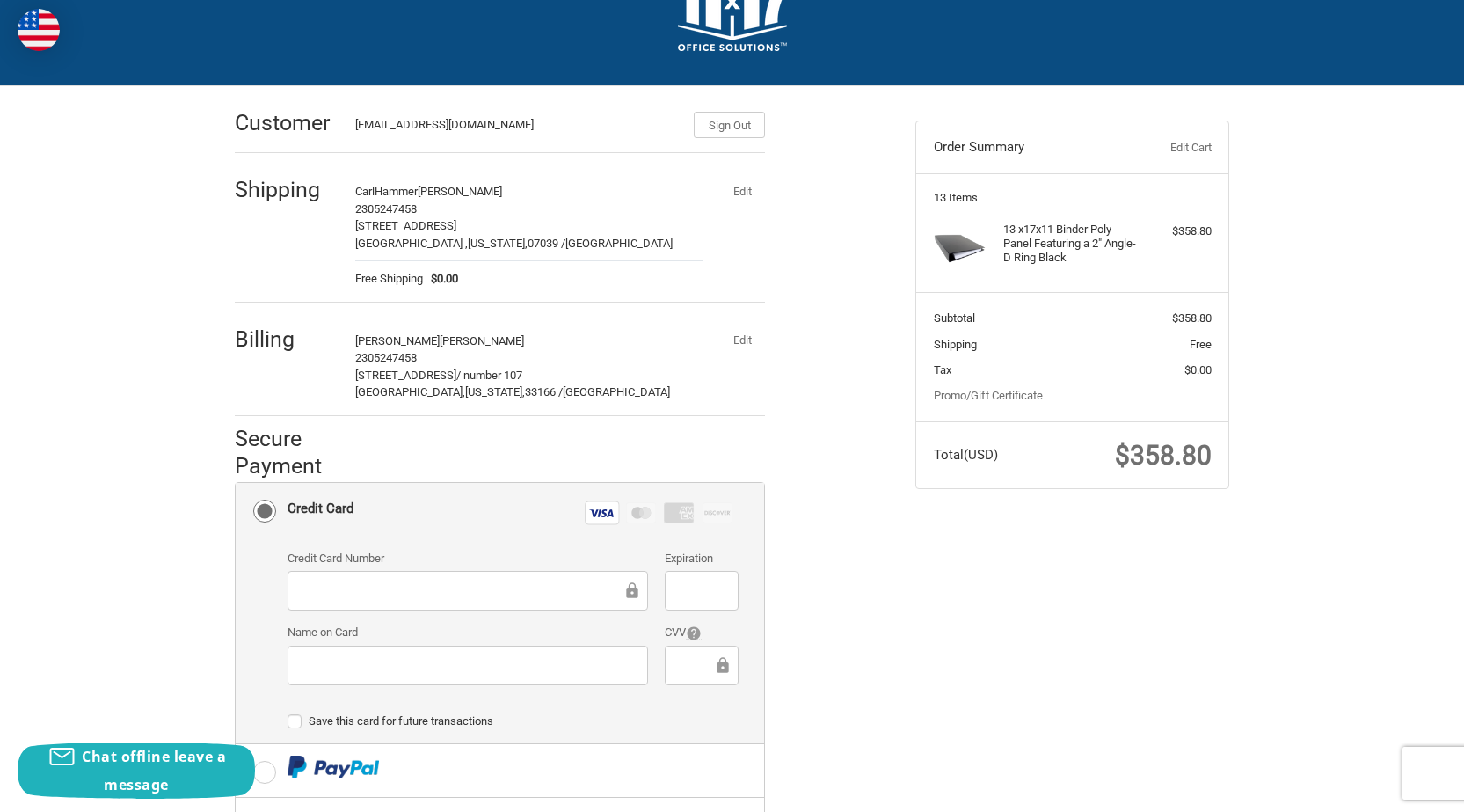
scroll to position [10, 0]
